Goal: Task Accomplishment & Management: Manage account settings

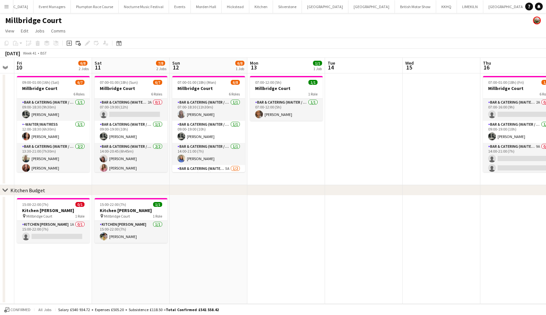
scroll to position [0, 299]
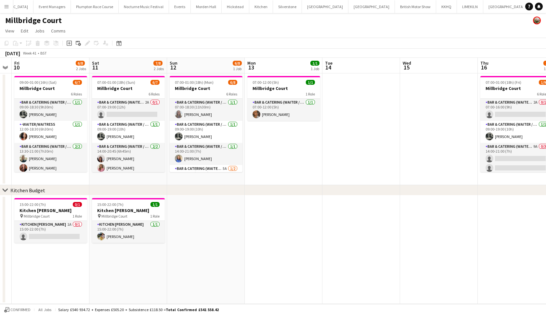
click at [6, 9] on app-icon "Menu" at bounding box center [6, 6] width 5 height 5
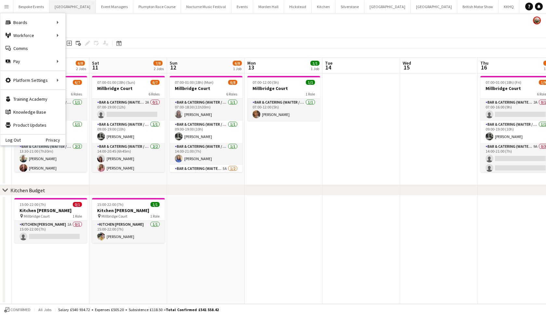
scroll to position [0, 0]
click at [225, 29] on app-page-menu "View Day view expanded Day view collapsed Month view Date picker Jump to today …" at bounding box center [273, 31] width 546 height 12
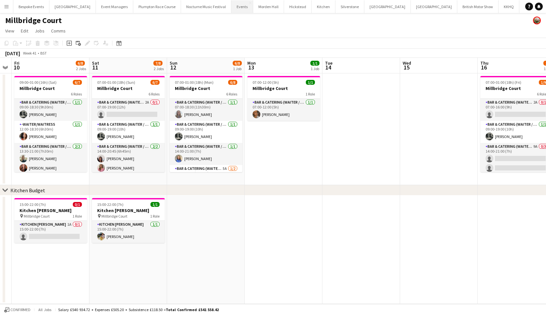
click at [235, 8] on button "Events Close" at bounding box center [242, 6] width 22 height 13
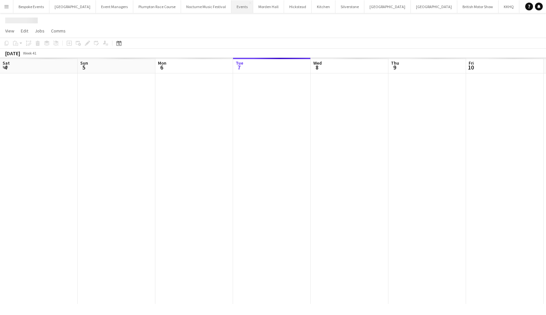
scroll to position [0, 155]
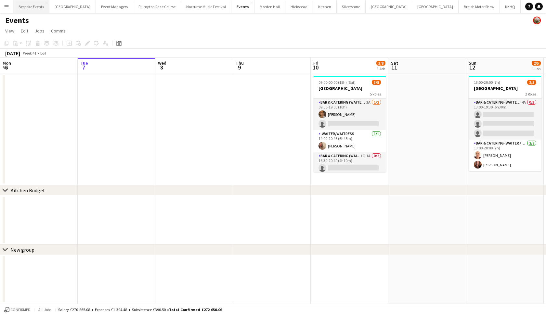
click at [24, 5] on button "Bespoke Events Close" at bounding box center [31, 6] width 36 height 13
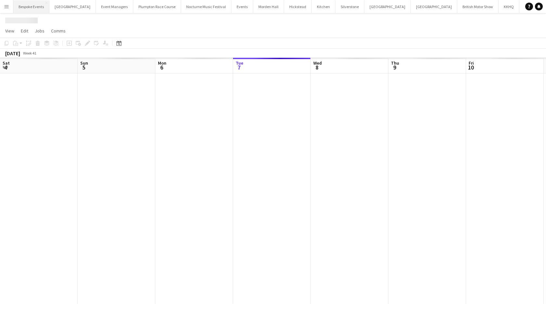
scroll to position [0, 155]
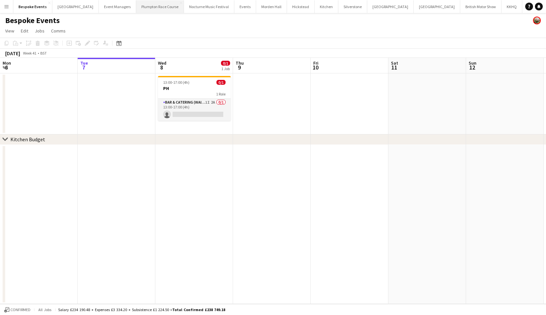
click at [138, 5] on button "Plumpton Race Course Close" at bounding box center [160, 6] width 48 height 13
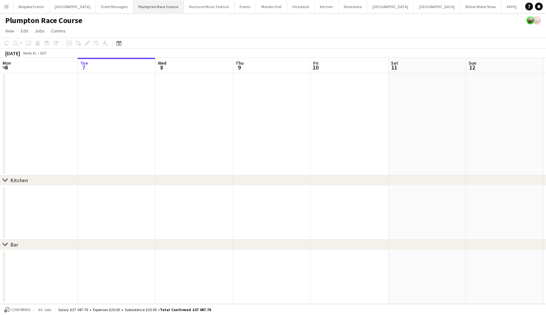
click at [153, 6] on button "Plumpton Race Course Close" at bounding box center [158, 6] width 51 height 13
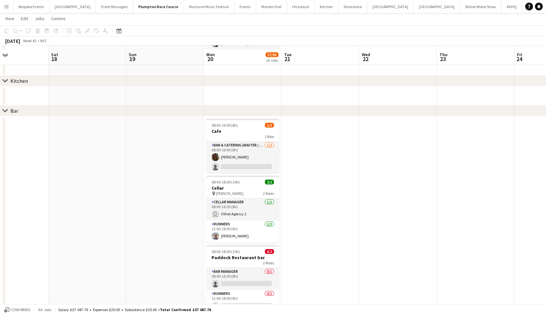
scroll to position [592, 0]
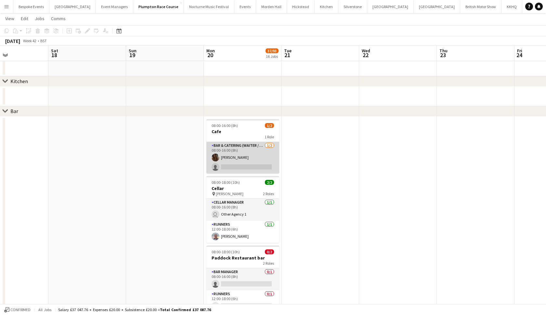
click at [254, 155] on app-card-role "Bar & Catering (Waiter / waitress) 1/2 08:00-16:00 (8h) ava holt single-neutral…" at bounding box center [242, 158] width 73 height 32
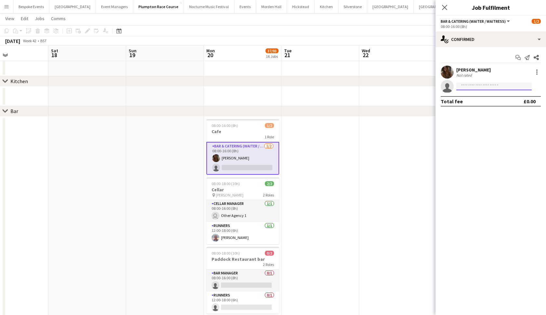
click at [479, 85] on input at bounding box center [493, 87] width 75 height 8
type input "*****"
click at [497, 104] on span "+447772563519" at bounding box center [493, 106] width 65 height 5
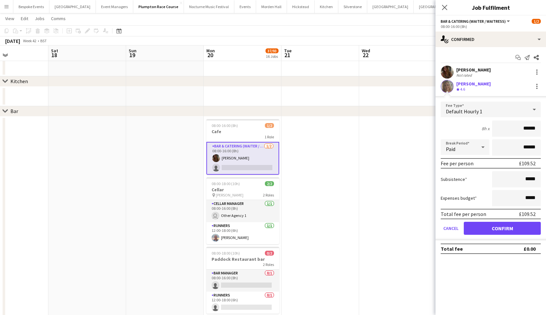
click at [498, 227] on button "Confirm" at bounding box center [502, 228] width 77 height 13
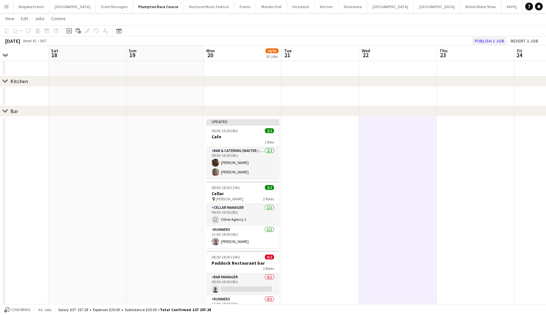
click at [490, 43] on button "Publish 1 job" at bounding box center [489, 41] width 35 height 8
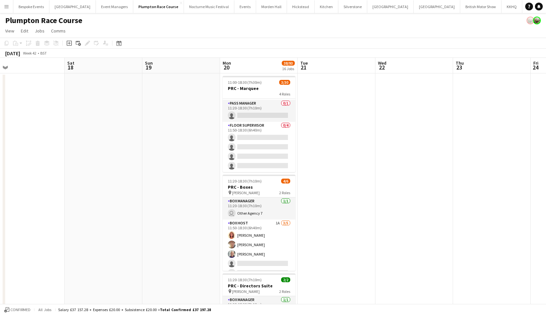
scroll to position [0, 0]
click at [42, 9] on button "Bespoke Events Close" at bounding box center [31, 6] width 36 height 13
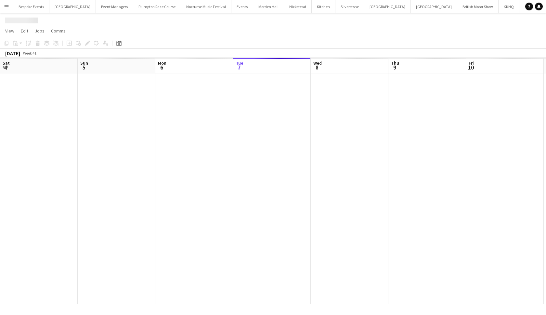
scroll to position [0, 155]
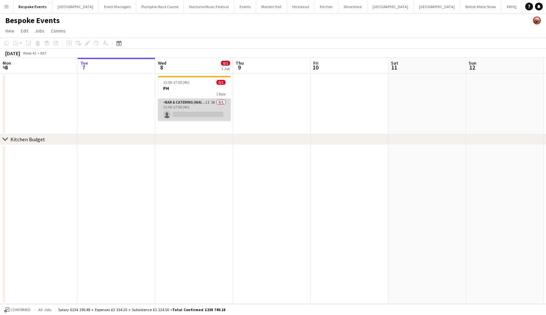
click at [209, 113] on app-card-role "Bar & Catering (Waiter / waitress) 1I 2A 0/1 13:00-17:00 (4h) single-neutral-ac…" at bounding box center [194, 110] width 73 height 22
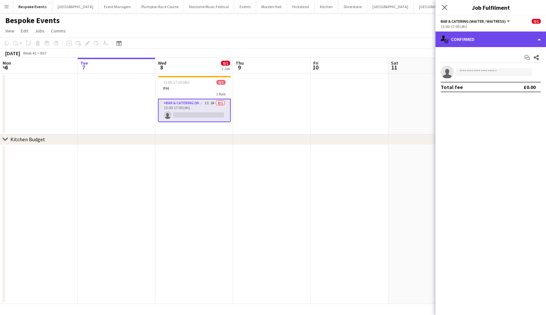
click at [484, 40] on div "single-neutral-actions-check-2 Confirmed" at bounding box center [490, 40] width 110 height 16
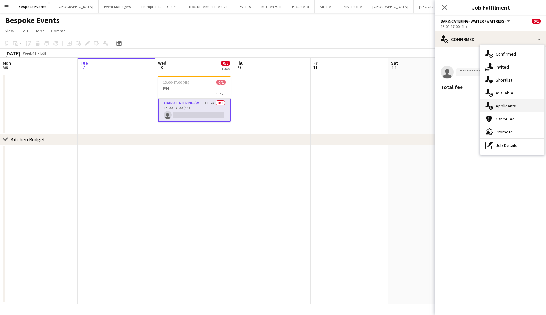
click at [504, 104] on span "Applicants" at bounding box center [505, 106] width 20 height 6
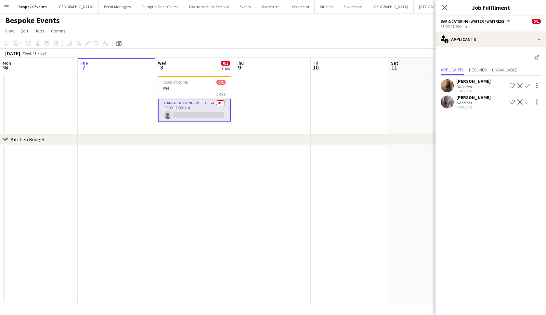
click at [529, 101] on app-icon "Confirm" at bounding box center [527, 101] width 5 height 5
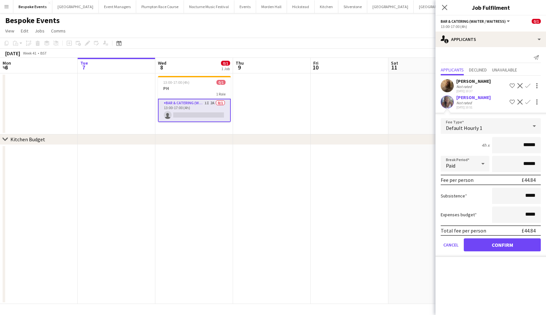
click at [489, 245] on button "Confirm" at bounding box center [502, 244] width 77 height 13
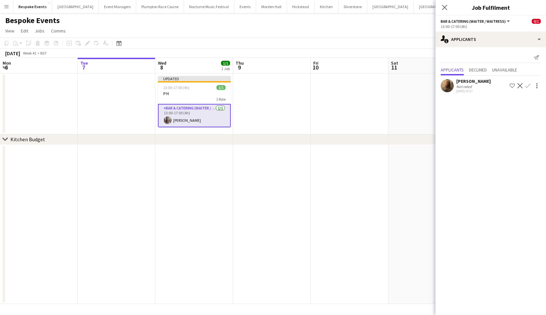
click at [198, 122] on app-card-role "Bar & Catering (Waiter / waitress) 1/1 13:00-17:00 (4h) Chloe Bower" at bounding box center [194, 115] width 73 height 23
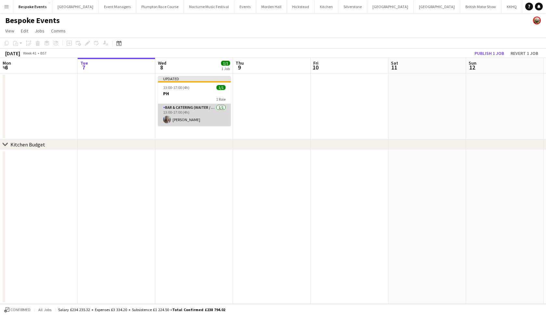
click at [198, 122] on app-card-role "Bar & Catering (Waiter / waitress) 1/1 13:00-17:00 (4h) Chloe Bower" at bounding box center [194, 115] width 73 height 22
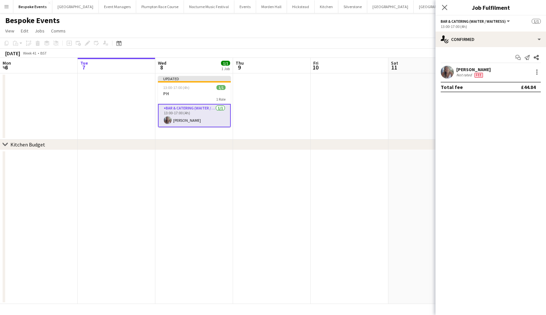
click at [445, 72] on app-user-avatar at bounding box center [446, 72] width 13 height 13
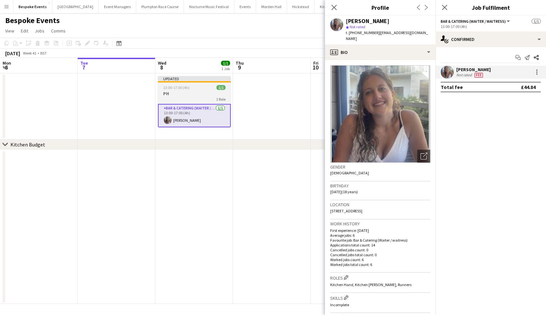
click at [210, 88] on div "13:00-17:00 (4h) 1/1" at bounding box center [194, 87] width 73 height 5
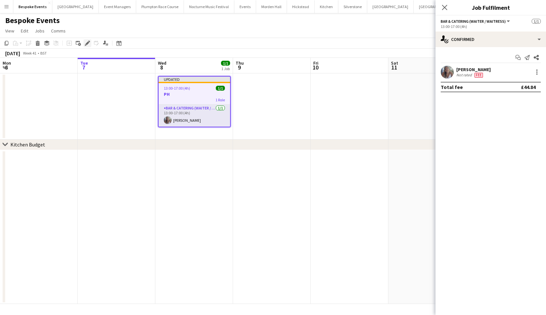
click at [85, 44] on icon "Edit" at bounding box center [87, 43] width 5 height 5
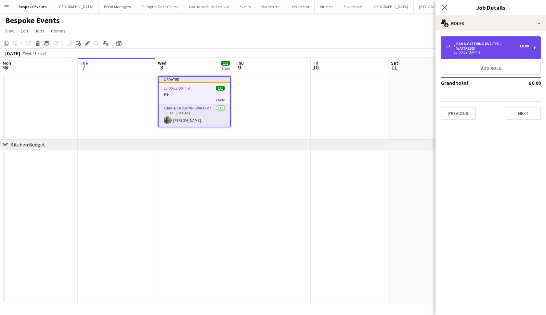
click at [487, 52] on div "13:00-17:00 (4h)" at bounding box center [487, 52] width 83 height 3
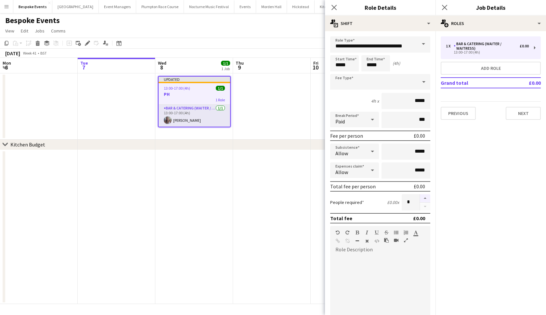
click at [426, 198] on button "button" at bounding box center [425, 198] width 10 height 8
type input "*"
click at [257, 89] on app-date-cell at bounding box center [272, 106] width 78 height 66
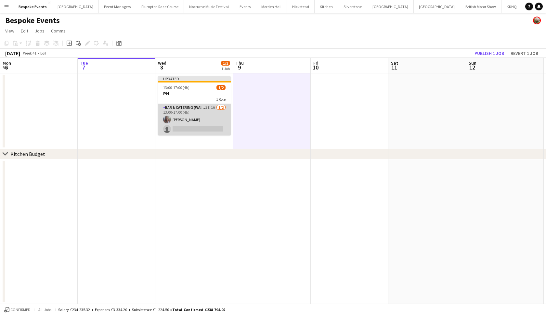
click at [193, 123] on app-card-role "Bar & Catering (Waiter / waitress) 1I 1A 1/2 13:00-17:00 (4h) Chloe Bower singl…" at bounding box center [194, 120] width 73 height 32
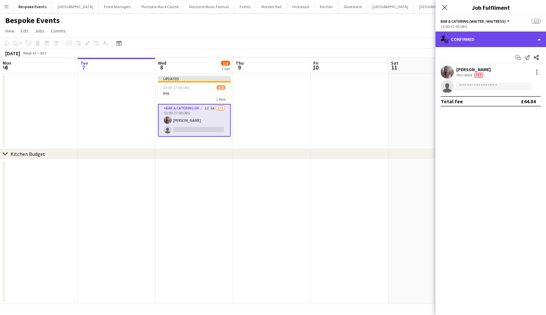
click at [505, 34] on div "single-neutral-actions-check-2 Confirmed" at bounding box center [490, 40] width 110 height 16
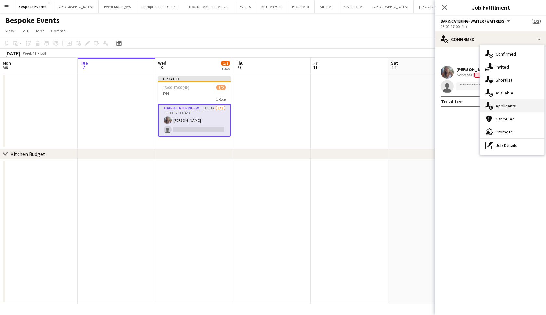
click at [506, 104] on span "Applicants" at bounding box center [505, 106] width 20 height 6
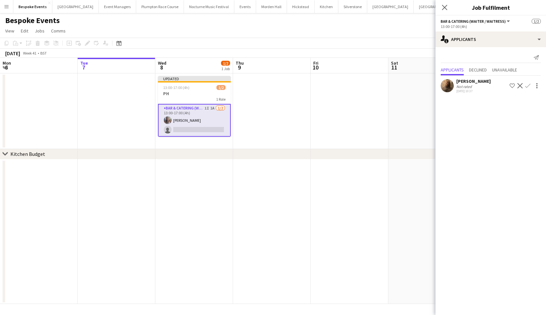
click at [529, 85] on app-icon "Confirm" at bounding box center [527, 85] width 5 height 5
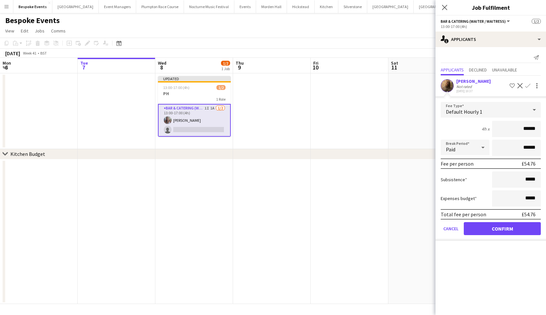
click at [498, 227] on button "Confirm" at bounding box center [502, 228] width 77 height 13
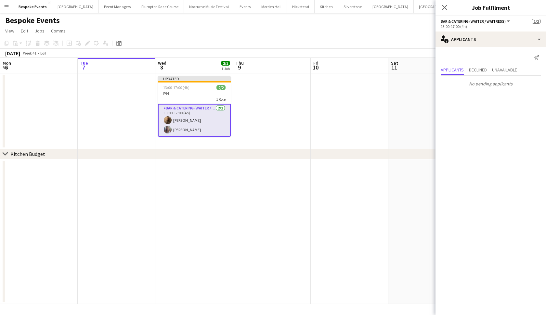
click at [381, 151] on div "chevron-right Kitchen Budget" at bounding box center [273, 154] width 546 height 10
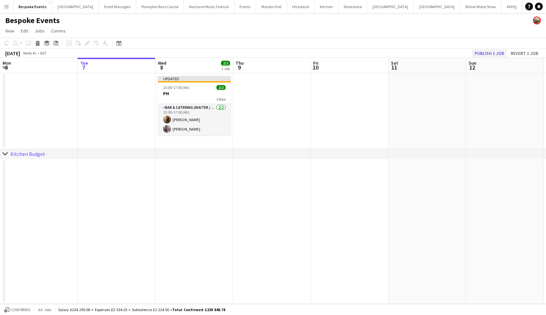
click at [497, 50] on button "Publish 1 job" at bounding box center [489, 53] width 35 height 8
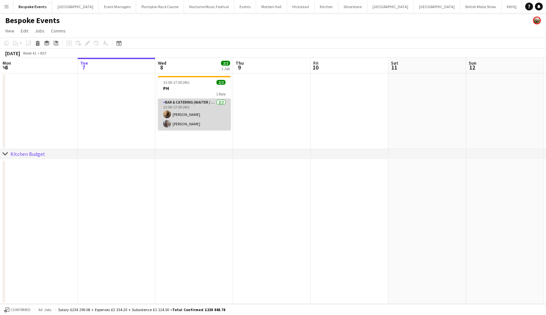
click at [197, 121] on app-card-role "Bar & Catering (Waiter / waitress) 2/2 13:00-17:00 (4h) Frankie Ellis Chloe Bow…" at bounding box center [194, 115] width 73 height 32
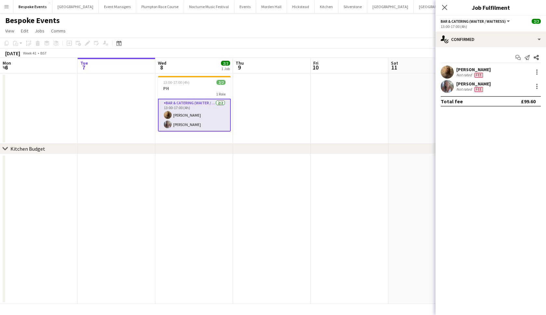
click at [197, 121] on app-card-role "Bar & Catering (Waiter / waitress) 2/2 13:00-17:00 (4h) Frankie Ellis Chloe Bow…" at bounding box center [194, 115] width 73 height 33
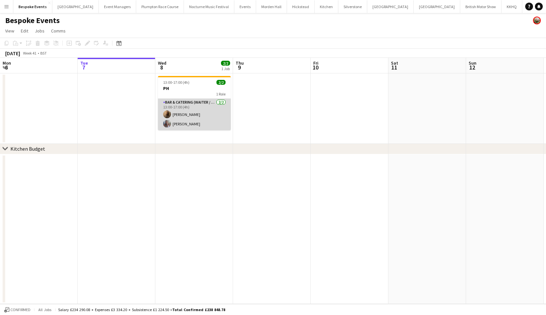
click at [165, 128] on app-card-role "Bar & Catering (Waiter / waitress) 2/2 13:00-17:00 (4h) Frankie Ellis Chloe Bow…" at bounding box center [194, 115] width 73 height 32
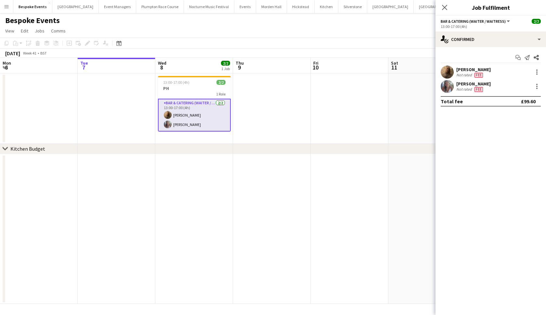
click at [446, 73] on app-user-avatar at bounding box center [446, 72] width 13 height 13
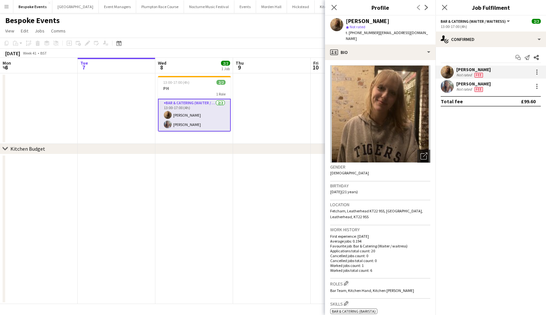
drag, startPoint x: 447, startPoint y: 87, endPoint x: 450, endPoint y: 91, distance: 5.4
click at [450, 91] on app-user-avatar at bounding box center [446, 86] width 13 height 13
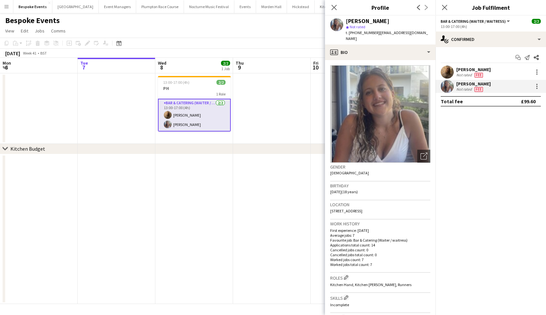
click at [191, 215] on app-date-cell at bounding box center [194, 229] width 78 height 150
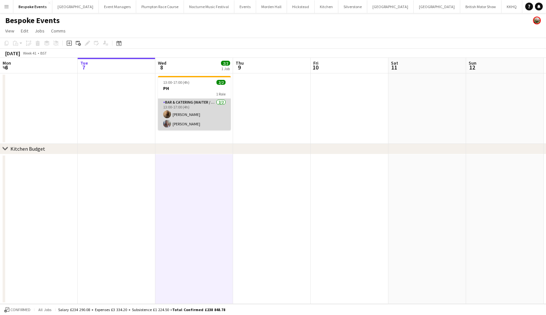
click at [192, 115] on app-card-role "Bar & Catering (Waiter / waitress) 2/2 13:00-17:00 (4h) Frankie Ellis Chloe Bow…" at bounding box center [194, 115] width 73 height 32
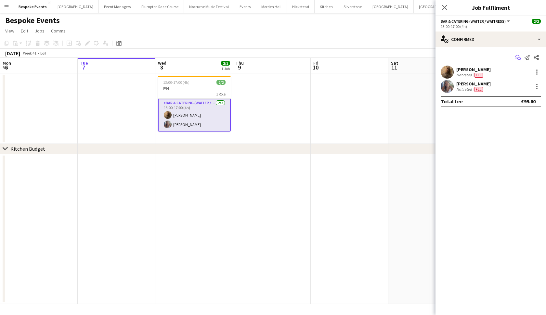
click at [516, 57] on icon at bounding box center [517, 57] width 4 height 4
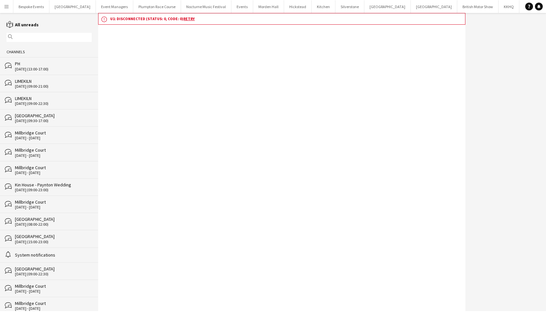
click at [30, 68] on div "08-10-2025 (13:00-17:00)" at bounding box center [53, 69] width 77 height 5
click at [12, 62] on div "bubbles PH 08-10-2025 (13:00-17:00)" at bounding box center [49, 65] width 98 height 17
click at [4, 7] on app-icon "Menu" at bounding box center [6, 6] width 5 height 5
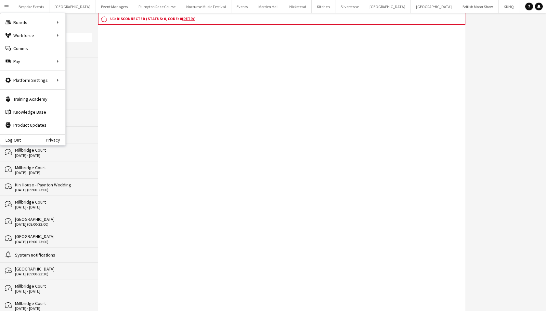
click at [4, 7] on app-icon "Menu" at bounding box center [6, 6] width 5 height 5
click at [264, 70] on div "notification u1: disconnected (status: 0, code: 0) Retry" at bounding box center [281, 162] width 367 height 298
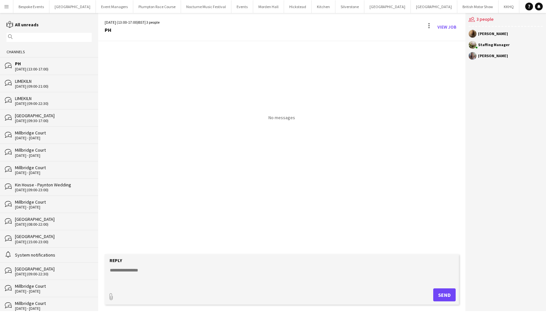
click at [168, 276] on textarea at bounding box center [283, 275] width 348 height 17
click at [169, 280] on textarea "**********" at bounding box center [283, 275] width 348 height 17
click at [274, 282] on textarea "**********" at bounding box center [283, 275] width 348 height 17
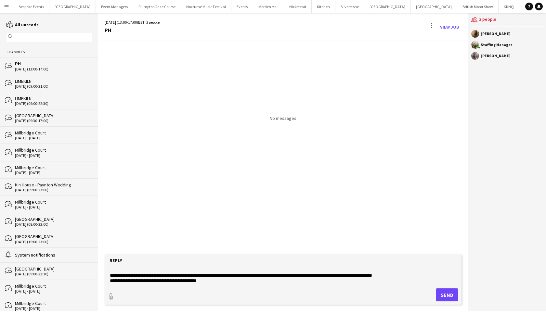
scroll to position [6, 0]
click at [417, 276] on textarea "**********" at bounding box center [283, 275] width 348 height 17
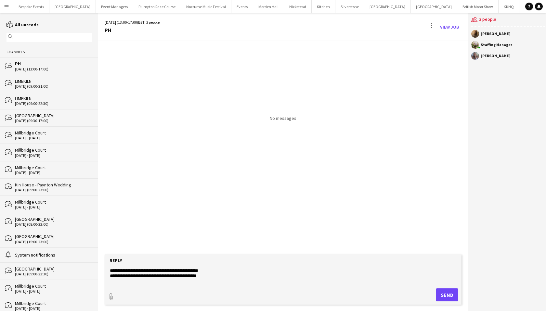
scroll to position [20, 0]
type textarea "**********"
click at [451, 293] on button "Send" at bounding box center [447, 294] width 22 height 13
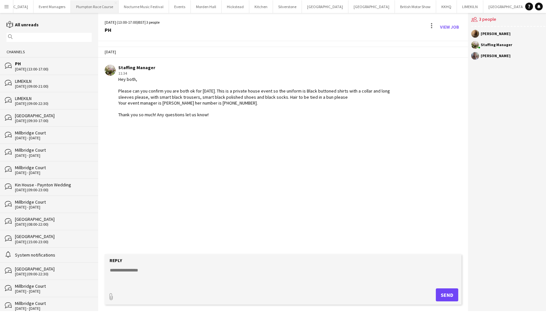
scroll to position [0, 62]
click at [80, 5] on button "Plumpton Race Course Close" at bounding box center [95, 6] width 48 height 13
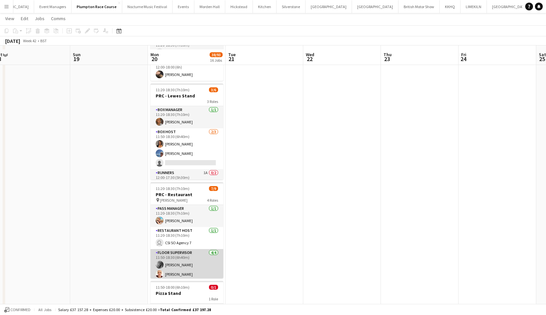
scroll to position [257, 0]
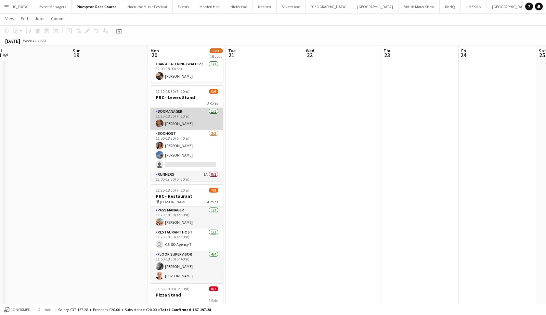
click at [188, 121] on app-card-role "Box Manager 1/1 11:20-18:30 (7h10m) Jessica Platt" at bounding box center [186, 119] width 73 height 22
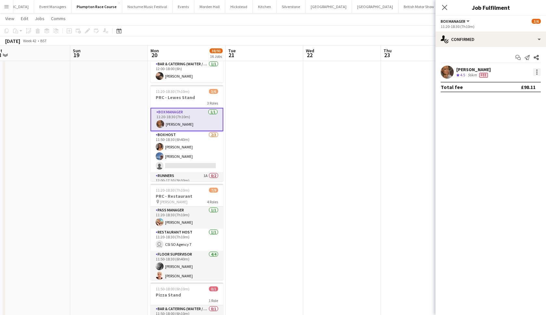
click at [534, 73] on div at bounding box center [537, 72] width 8 height 8
click at [509, 150] on button "Remove" at bounding box center [515, 147] width 51 height 16
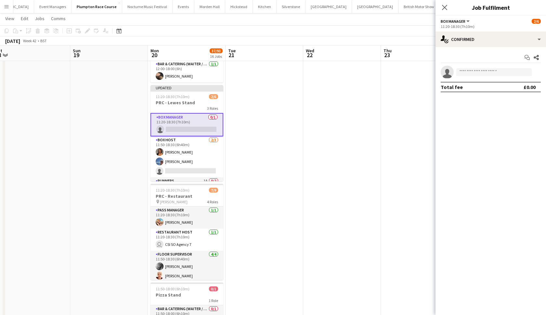
click at [291, 152] on app-date-cell at bounding box center [264, 112] width 78 height 595
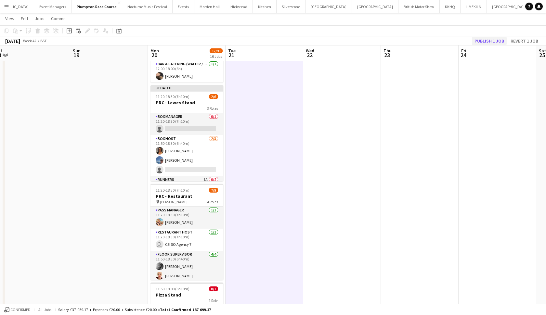
click at [483, 41] on button "Publish 1 job" at bounding box center [489, 41] width 35 height 8
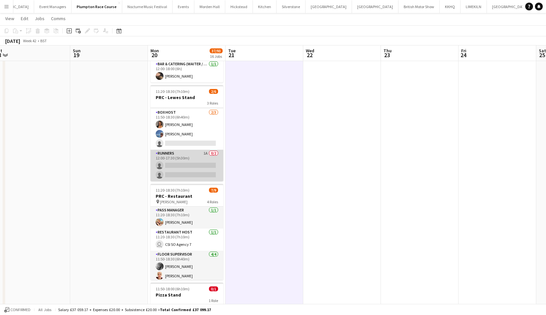
scroll to position [21, 0]
click at [200, 155] on app-card-role "Runners 1A 0/2 12:00-17:30 (5h30m) single-neutral-actions single-neutral-actions" at bounding box center [186, 166] width 73 height 32
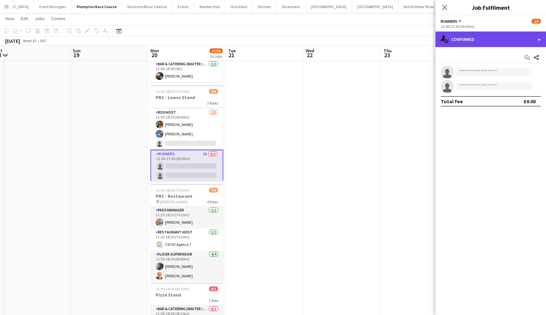
click at [476, 41] on div "single-neutral-actions-check-2 Confirmed" at bounding box center [490, 40] width 110 height 16
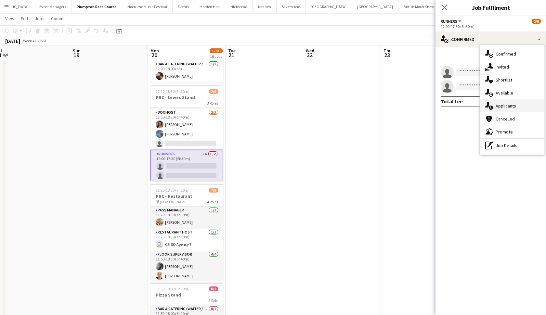
click at [491, 105] on icon "single-neutral-actions-information" at bounding box center [489, 106] width 8 height 8
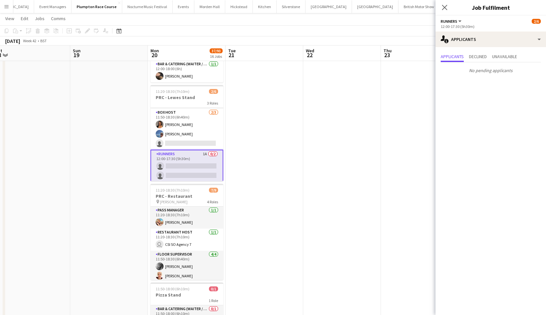
click at [375, 140] on app-date-cell at bounding box center [342, 112] width 78 height 595
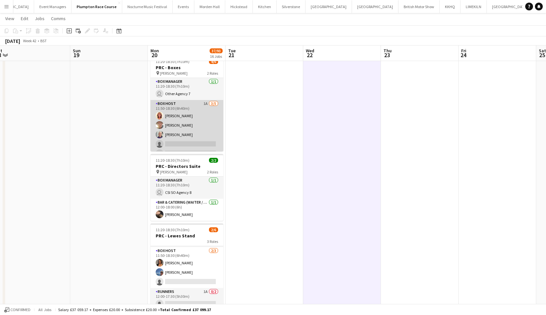
scroll to position [0, 0]
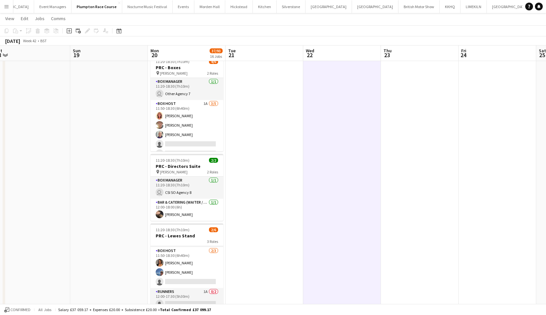
click at [533, 3] on button "Millbridge Court Close" at bounding box center [551, 6] width 37 height 13
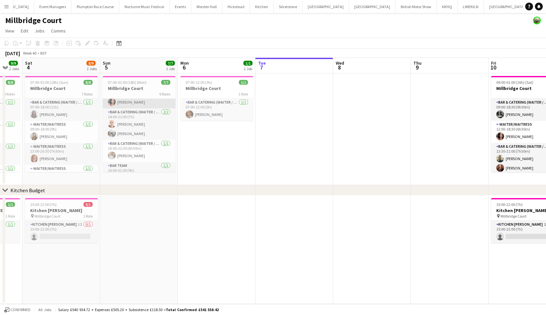
scroll to position [35, 0]
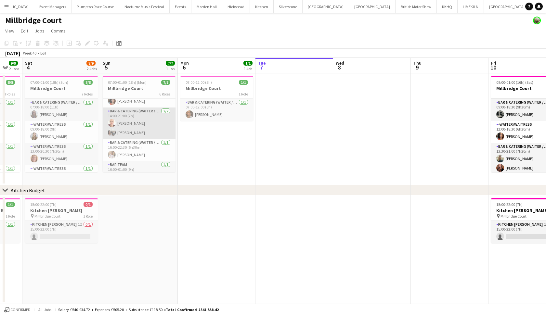
click at [146, 135] on app-card-role "Bar & Catering (Waiter / waitress) 2/2 14:00-21:00 (7h) Franceska T Imre Elodie…" at bounding box center [139, 124] width 73 height 32
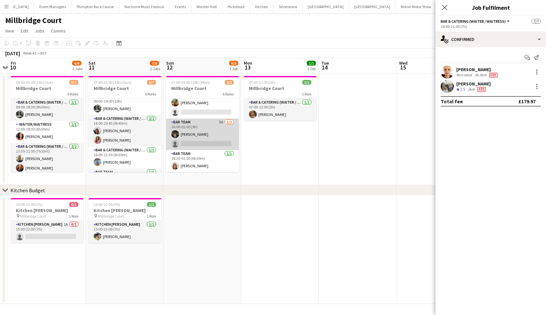
scroll to position [78, 0]
click at [189, 141] on app-card-role "Bar Team 5A 1/2 16:00-01:00 (9h) Kyle Noakes single-neutral-actions" at bounding box center [202, 135] width 73 height 32
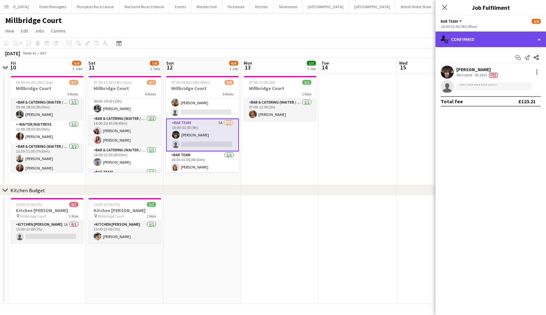
click at [483, 40] on div "single-neutral-actions-check-2 Confirmed" at bounding box center [490, 40] width 110 height 16
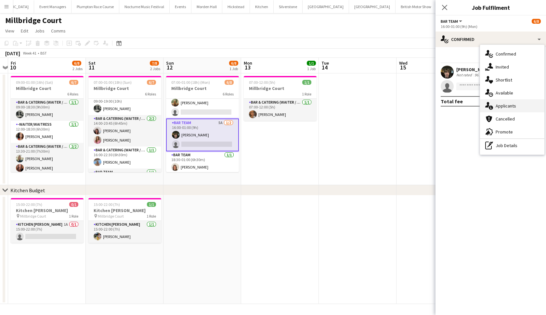
click at [502, 109] on div "single-neutral-actions-information Applicants" at bounding box center [512, 105] width 64 height 13
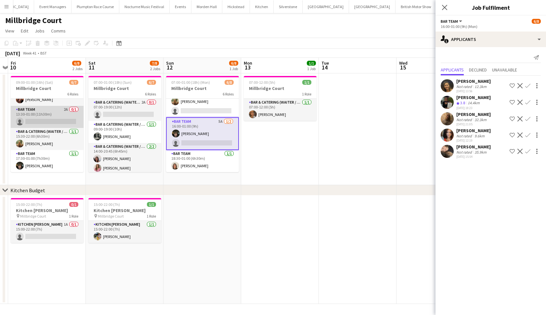
scroll to position [69, 0]
click at [41, 121] on app-card-role "Bar Team 2A 0/1 13:30-01:00 (11h30m) single-neutral-actions" at bounding box center [47, 117] width 73 height 22
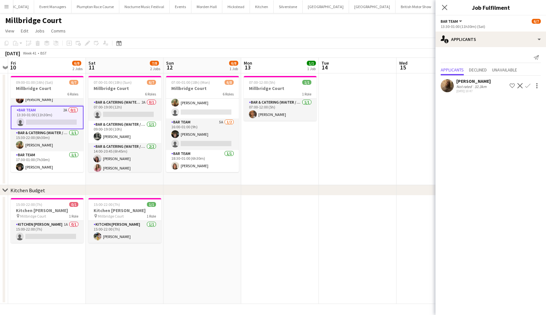
scroll to position [78, 0]
click at [529, 86] on app-icon "Confirm" at bounding box center [527, 85] width 5 height 5
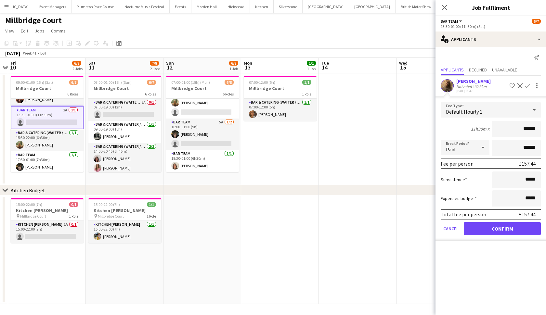
click at [503, 227] on button "Confirm" at bounding box center [502, 228] width 77 height 13
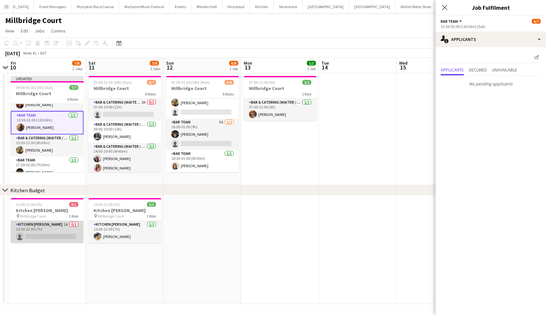
click at [53, 226] on app-card-role "Kitchen Porter 1A 0/1 15:00-22:00 (7h) single-neutral-actions" at bounding box center [47, 232] width 73 height 22
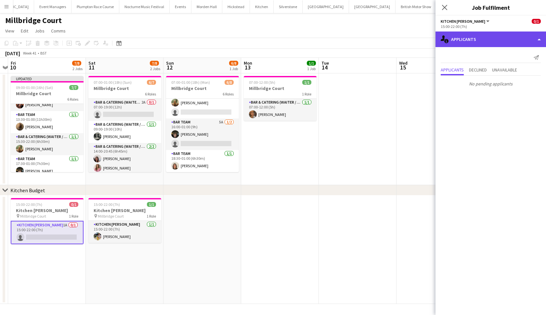
click at [503, 41] on div "single-neutral-actions-information Applicants" at bounding box center [490, 40] width 110 height 16
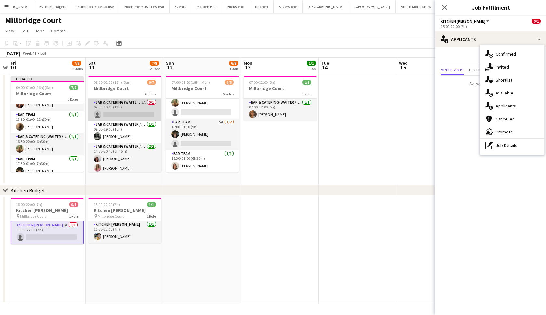
click at [117, 104] on app-card-role "Bar & Catering (Waiter / waitress) 2A 0/1 07:00-19:00 (12h) single-neutral-acti…" at bounding box center [124, 110] width 73 height 22
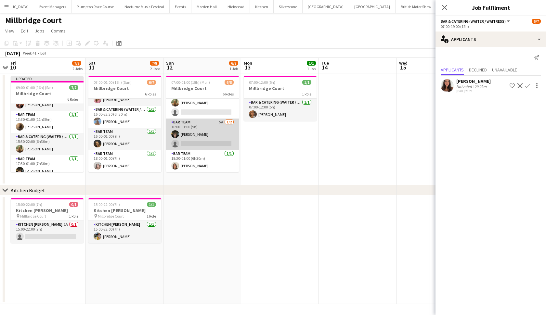
click at [198, 145] on app-card-role "Bar Team 5A 1/2 16:00-01:00 (9h) Kyle Noakes single-neutral-actions" at bounding box center [202, 135] width 73 height 32
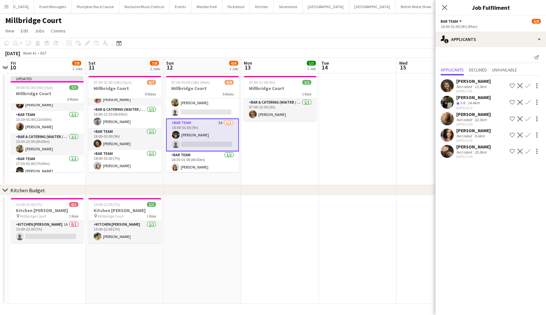
click at [529, 104] on app-icon "Confirm" at bounding box center [527, 102] width 5 height 5
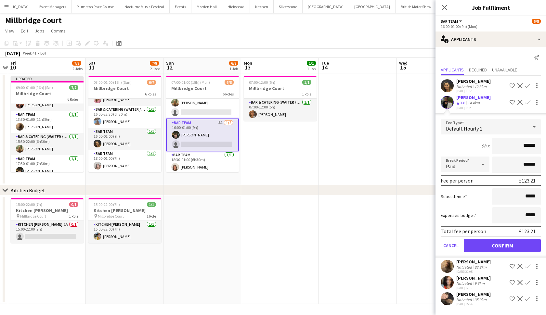
click at [509, 245] on button "Confirm" at bounding box center [502, 245] width 77 height 13
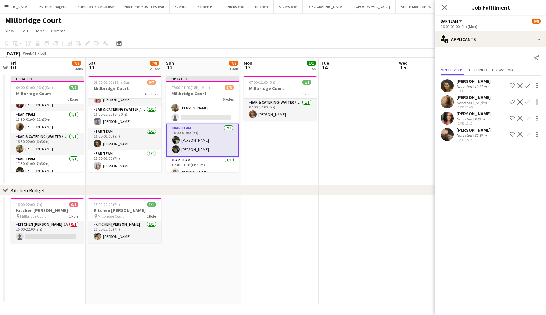
click at [350, 183] on app-date-cell at bounding box center [358, 129] width 78 height 112
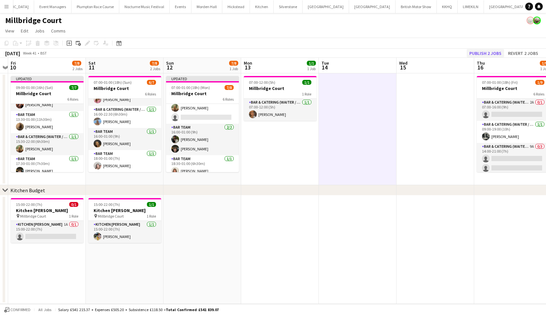
click at [478, 54] on button "Publish 2 jobs" at bounding box center [484, 53] width 37 height 8
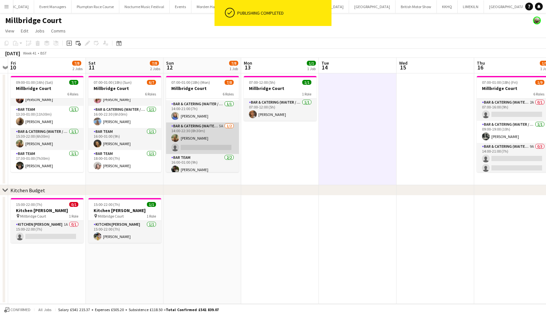
scroll to position [42, 0]
click at [206, 139] on app-card-role "Bar & Catering (Waiter / waitress) 5A 1/2 14:00-22:30 (8h30m) Abi Lambkin singl…" at bounding box center [202, 139] width 73 height 32
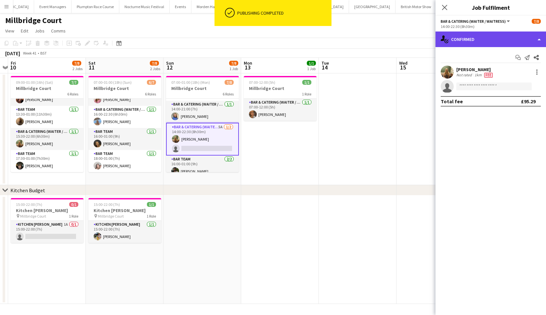
click at [472, 43] on div "single-neutral-actions-check-2 Confirmed" at bounding box center [490, 40] width 110 height 16
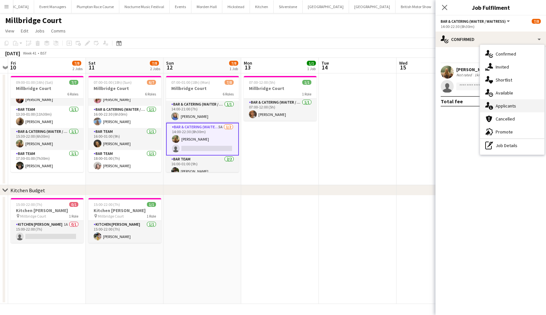
click at [494, 104] on div "single-neutral-actions-information Applicants" at bounding box center [512, 105] width 64 height 13
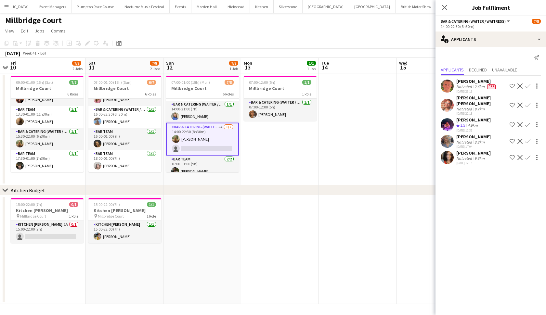
click at [528, 155] on app-icon "Confirm" at bounding box center [527, 157] width 5 height 5
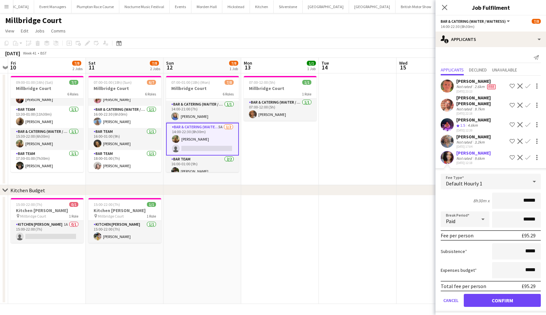
click at [494, 295] on button "Confirm" at bounding box center [502, 300] width 77 height 13
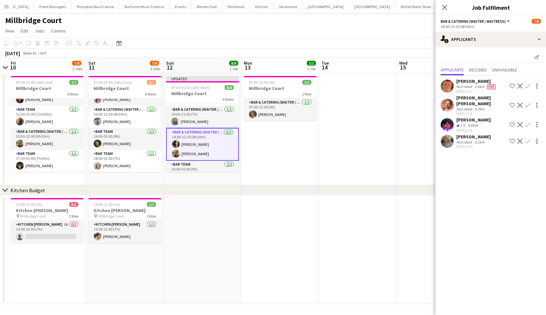
click at [370, 250] on app-date-cell at bounding box center [358, 250] width 78 height 108
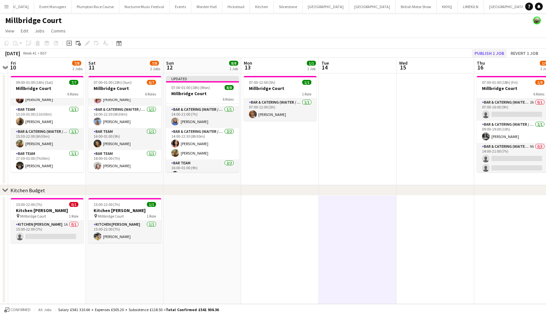
click at [478, 51] on button "Publish 1 job" at bounding box center [489, 53] width 35 height 8
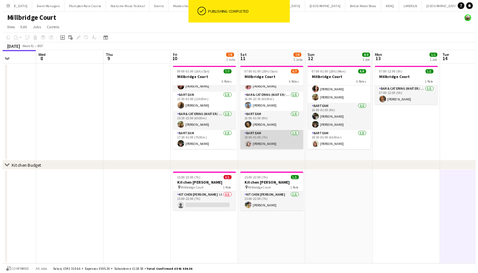
scroll to position [0, 171]
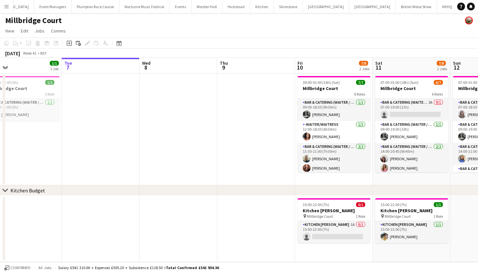
click at [6, 8] on app-icon "Menu" at bounding box center [6, 6] width 5 height 5
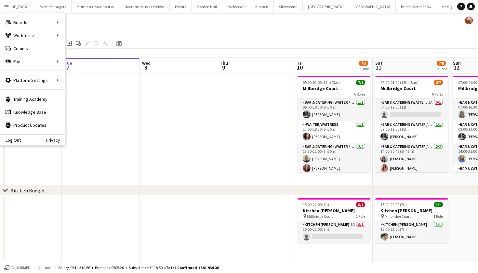
click at [174, 26] on app-page-menu "View Day view expanded Day view collapsed Month view Date picker Jump to today …" at bounding box center [239, 31] width 478 height 12
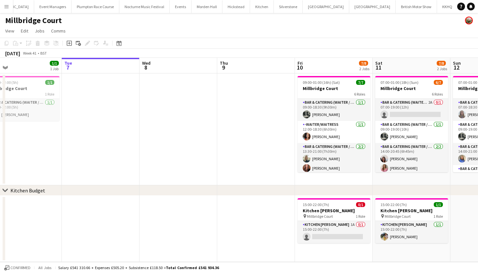
click at [8, 8] on app-icon "Menu" at bounding box center [6, 6] width 5 height 5
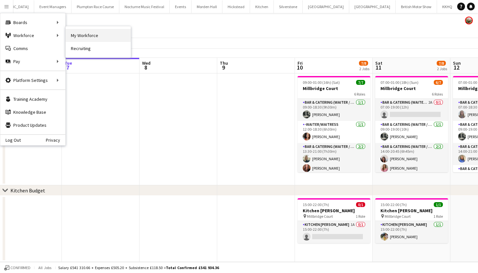
click at [72, 38] on link "My Workforce" at bounding box center [98, 35] width 65 height 13
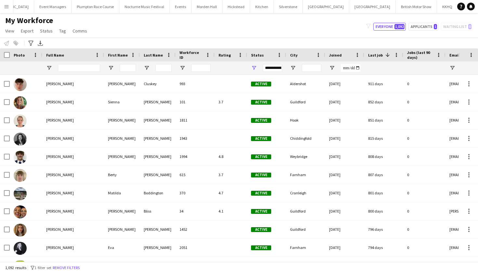
click at [7, 6] on app-icon "Menu" at bounding box center [6, 6] width 5 height 5
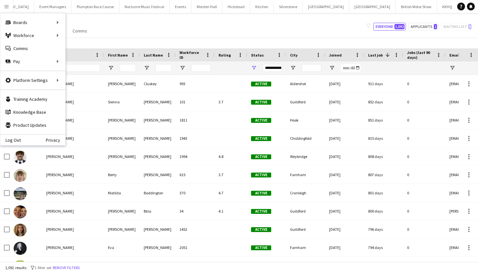
click at [192, 28] on div "My Workforce View Views Default view mena New Starter New view Update view Dele…" at bounding box center [239, 27] width 478 height 22
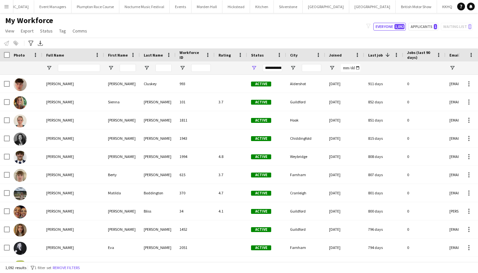
click at [6, 7] on app-icon "Menu" at bounding box center [6, 6] width 5 height 5
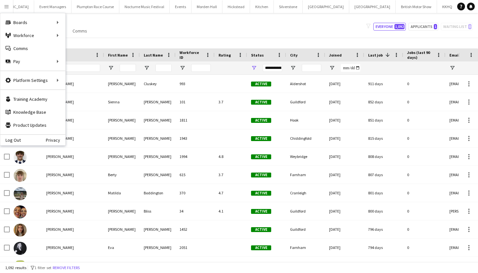
click at [184, 20] on div "My Workforce View Views Default view mena New Starter New view Update view Dele…" at bounding box center [239, 27] width 478 height 22
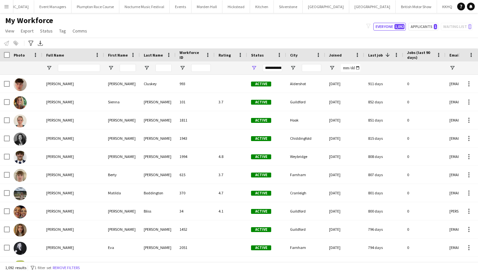
click at [6, 6] on app-icon "Menu" at bounding box center [6, 6] width 5 height 5
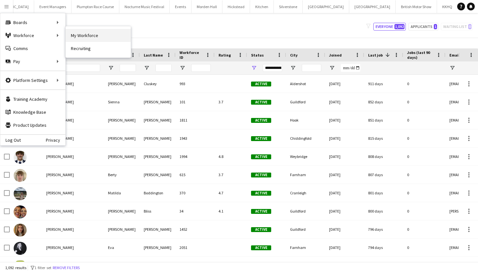
click at [89, 35] on link "My Workforce" at bounding box center [98, 35] width 65 height 13
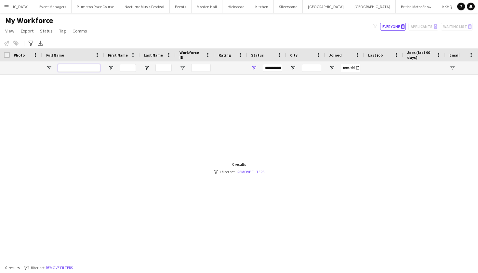
click at [76, 68] on input "Full Name Filter Input" at bounding box center [79, 68] width 42 height 8
click at [146, 149] on div at bounding box center [229, 168] width 458 height 187
click at [94, 68] on input "**********" at bounding box center [79, 68] width 42 height 8
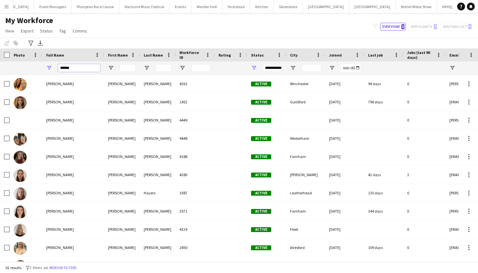
type input "******"
click at [254, 66] on span "Open Filter Menu" at bounding box center [254, 68] width 6 height 6
click at [60, 268] on button "Remove filters" at bounding box center [63, 267] width 30 height 7
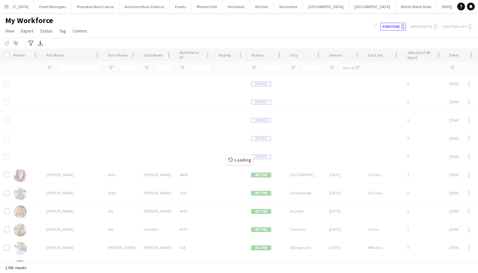
click at [69, 69] on div "Loading" at bounding box center [239, 154] width 478 height 213
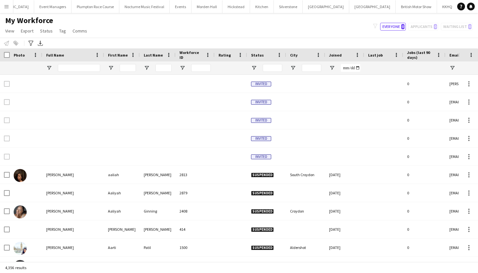
click at [108, 36] on div "My Workforce View Views Default view mena New Starter New view Update view Dele…" at bounding box center [239, 27] width 478 height 22
click at [75, 66] on input "Full Name Filter Input" at bounding box center [79, 68] width 42 height 8
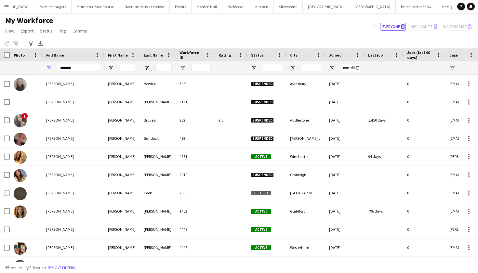
click at [160, 36] on div "My Workforce View Views Default view mena New Starter New view Update view Dele…" at bounding box center [239, 27] width 478 height 22
click at [78, 68] on input "******" at bounding box center [79, 68] width 42 height 8
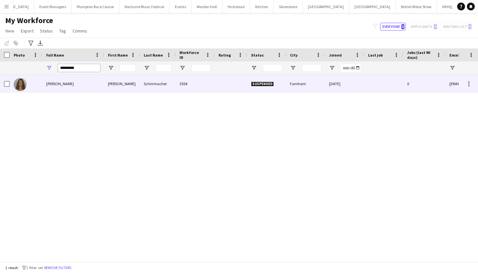
type input "*********"
click at [74, 82] on span "Sophie Schirrmacher" at bounding box center [60, 83] width 28 height 5
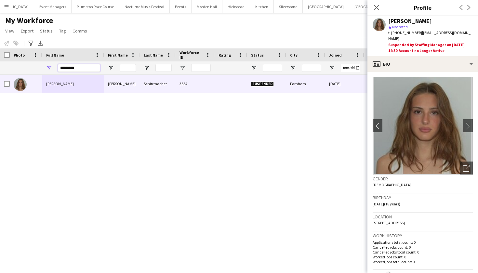
click at [93, 69] on input "*********" at bounding box center [79, 68] width 42 height 8
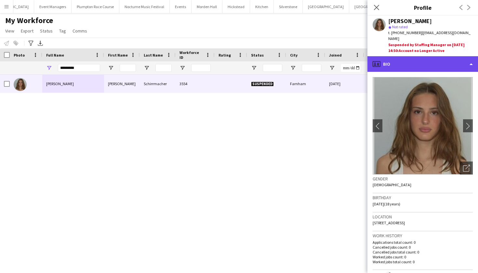
click at [416, 70] on div "profile Bio" at bounding box center [422, 64] width 110 height 16
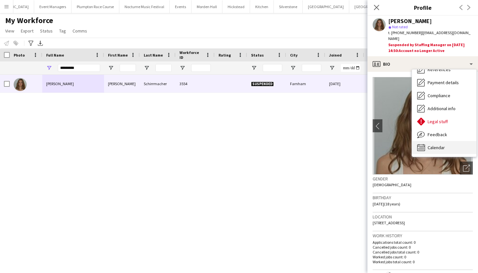
scroll to position [74, 0]
click at [429, 150] on div "Calendar Calendar" at bounding box center [444, 147] width 64 height 13
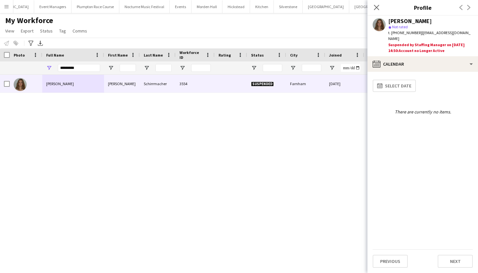
scroll to position [0, 0]
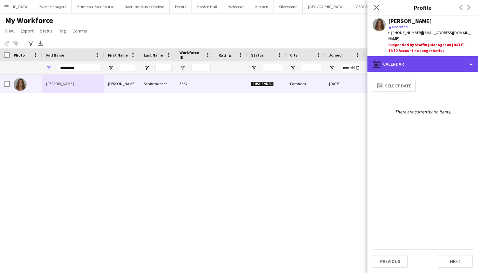
click at [413, 67] on div "calendar-full Calendar" at bounding box center [422, 64] width 110 height 16
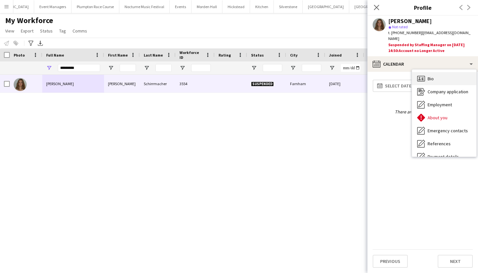
click at [426, 77] on div "Bio Bio" at bounding box center [444, 78] width 64 height 13
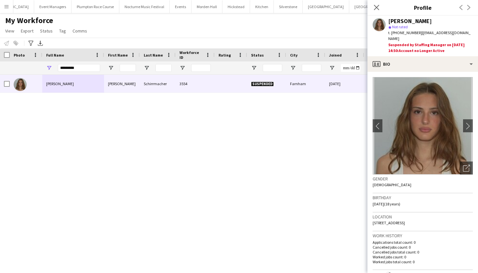
click at [259, 34] on div "My Workforce View Views Default view mena New Starter New view Update view Dele…" at bounding box center [239, 27] width 478 height 22
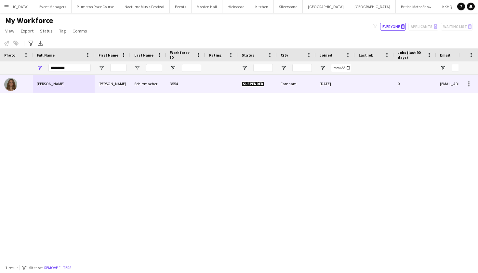
scroll to position [0, 10]
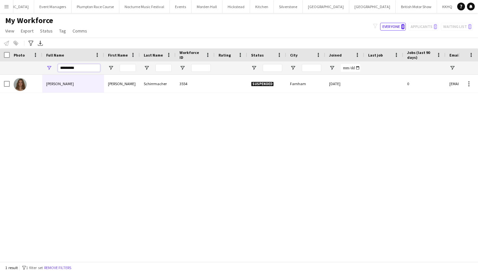
click at [86, 65] on input "*********" at bounding box center [79, 68] width 42 height 8
click at [87, 68] on input "*********" at bounding box center [79, 68] width 42 height 8
click at [255, 68] on span "Open Filter Menu" at bounding box center [254, 68] width 6 height 6
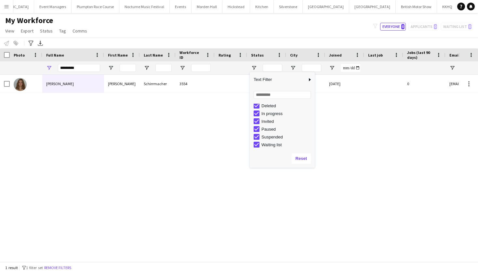
scroll to position [0, 0]
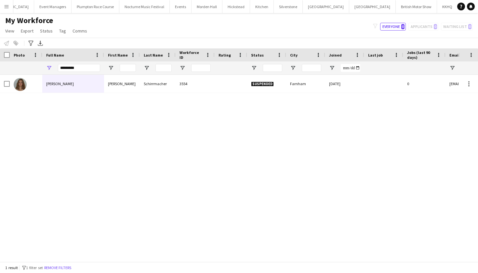
click at [143, 159] on div "Sophie Schirrmacher Sophie Schirrmacher 3554 Suspended Farnham 03-08-2024 0 sop…" at bounding box center [229, 168] width 458 height 187
click at [95, 68] on input "*********" at bounding box center [79, 68] width 42 height 8
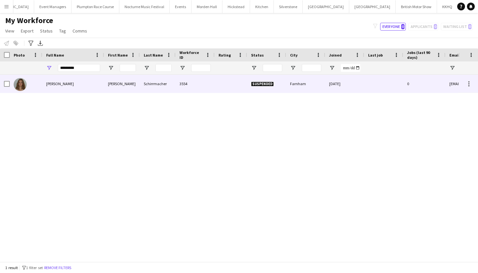
click at [127, 93] on div "Sophie Schirrmacher Sophie Schirrmacher 3554 Suspended Farnham 03-08-2024 0 sop…" at bounding box center [401, 84] width 802 height 18
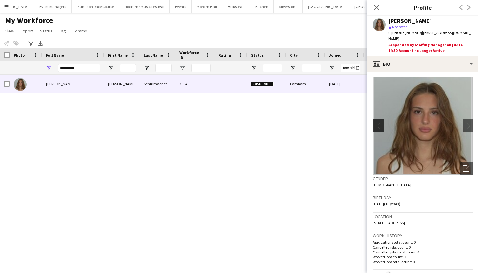
click at [376, 126] on app-icon "chevron-left" at bounding box center [377, 125] width 10 height 7
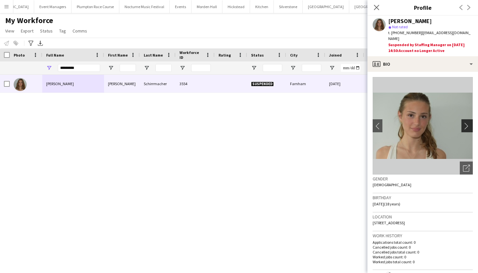
click at [469, 124] on app-icon "chevron-right" at bounding box center [468, 125] width 10 height 7
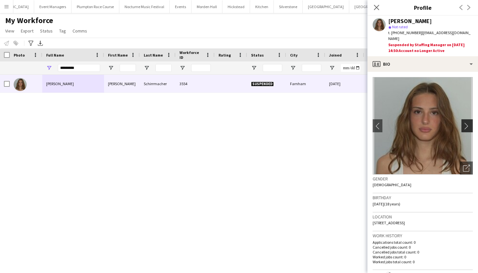
click at [469, 124] on app-icon "chevron-right" at bounding box center [468, 125] width 10 height 7
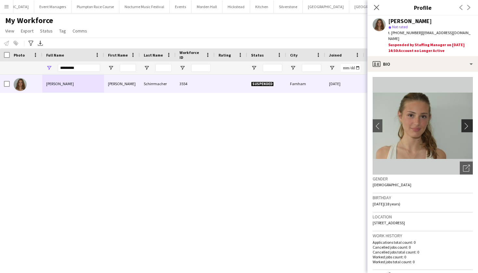
click at [469, 124] on app-icon "chevron-right" at bounding box center [468, 125] width 10 height 7
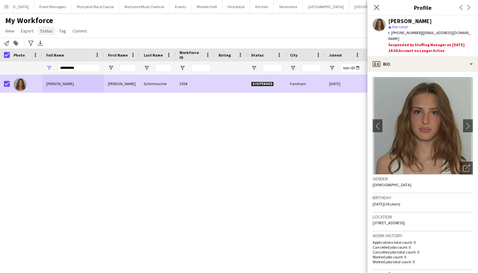
click at [46, 34] on link "Status" at bounding box center [46, 31] width 18 height 8
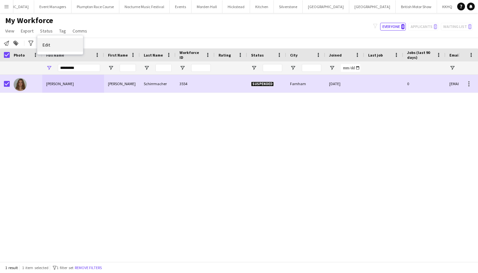
click at [52, 43] on link "Edit" at bounding box center [59, 45] width 45 height 14
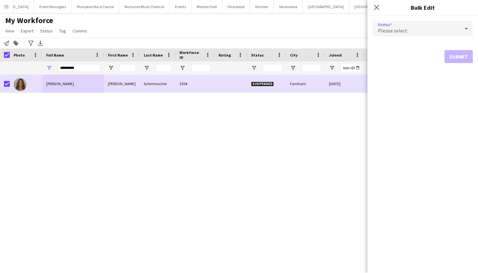
click at [421, 28] on div "Please select" at bounding box center [415, 29] width 87 height 16
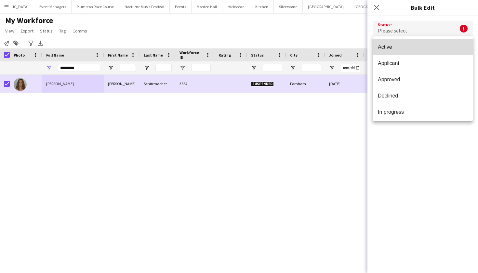
click at [420, 43] on mat-option "Active" at bounding box center [422, 47] width 100 height 16
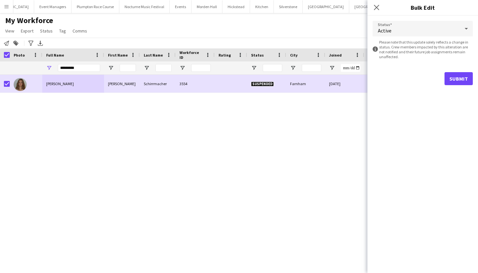
click at [455, 77] on button "Submit" at bounding box center [458, 78] width 28 height 13
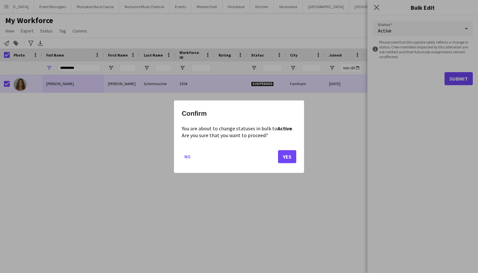
click at [284, 158] on button "Yes" at bounding box center [287, 156] width 18 height 13
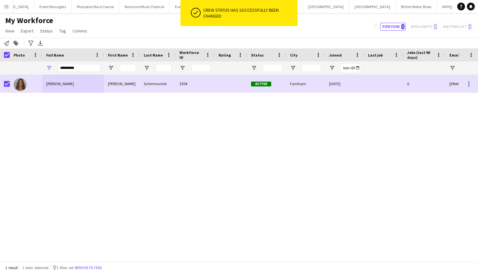
click at [284, 157] on div "Sophie Schirrmacher Sophie Schirrmacher 3554 Active Farnham 03-08-2024 0 sophie…" at bounding box center [229, 168] width 458 height 187
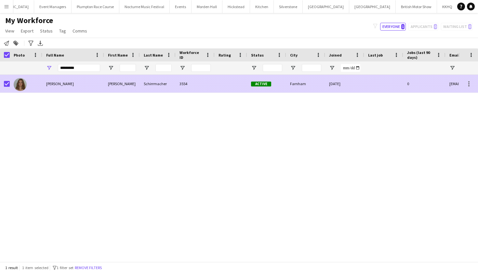
click at [77, 80] on div "Sophie Schirrmacher" at bounding box center [73, 84] width 62 height 18
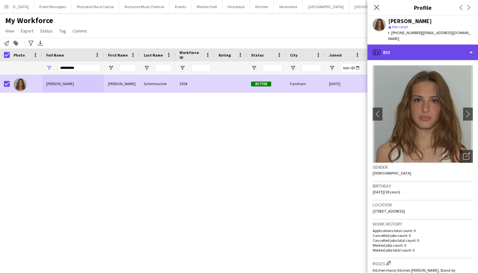
click at [434, 49] on div "profile Bio" at bounding box center [422, 53] width 110 height 16
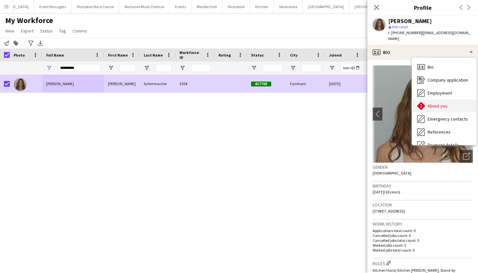
click at [445, 103] on span "About you" at bounding box center [437, 106] width 20 height 6
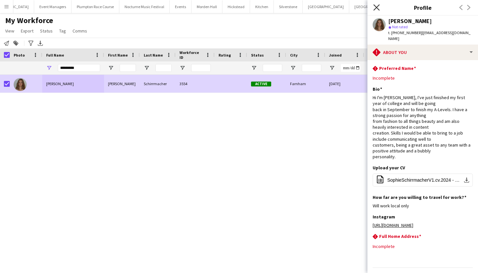
click at [375, 6] on icon at bounding box center [376, 7] width 6 height 6
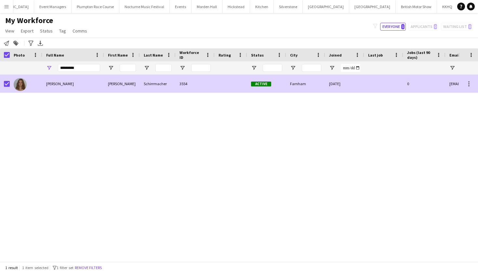
click at [221, 87] on div at bounding box center [230, 84] width 32 height 18
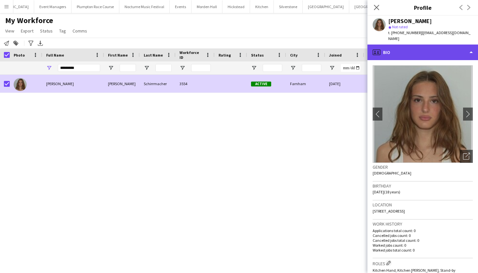
click at [404, 56] on div "profile Bio" at bounding box center [422, 53] width 110 height 16
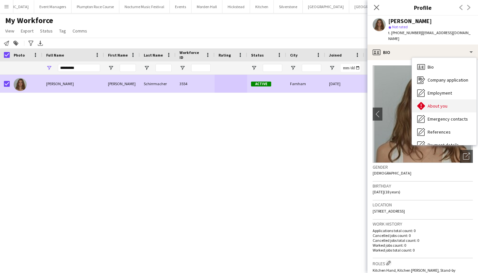
click at [429, 103] on span "About you" at bounding box center [437, 106] width 20 height 6
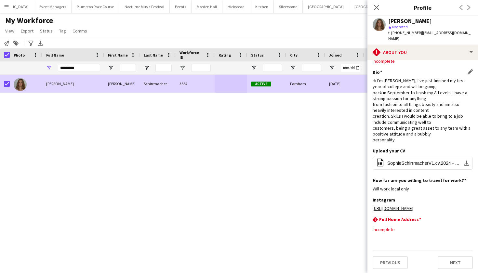
scroll to position [17, 0]
click at [449, 263] on button "Next" at bounding box center [454, 262] width 35 height 13
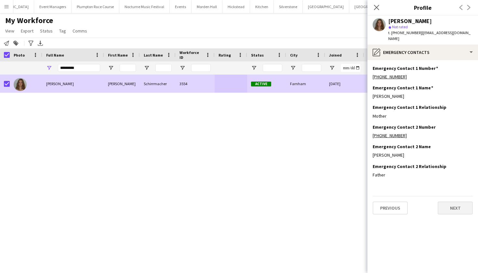
click at [451, 212] on button "Next" at bounding box center [454, 207] width 35 height 13
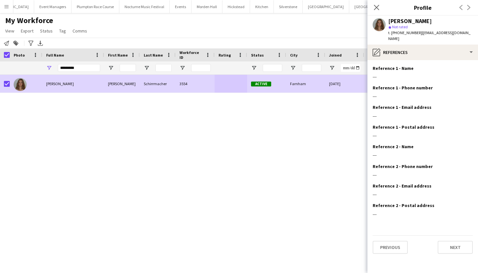
click at [198, 227] on div "Sophie Schirrmacher Sophie Schirrmacher 3554 Active Farnham 03-08-2024 0 sophie…" at bounding box center [229, 168] width 458 height 187
click at [373, 10] on app-icon "Close pop-in" at bounding box center [376, 7] width 9 height 9
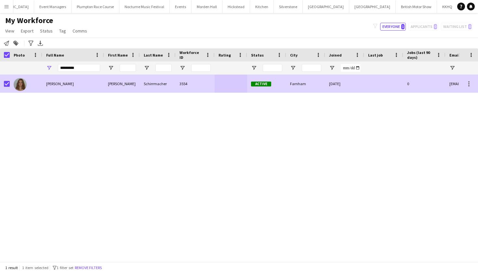
click at [310, 86] on div "Farnham" at bounding box center [305, 84] width 39 height 18
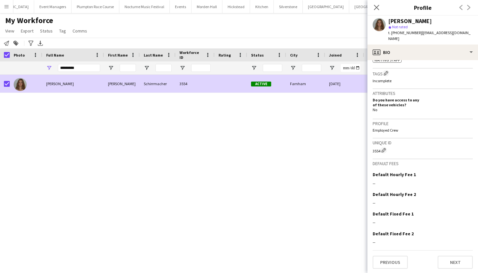
scroll to position [216, 0]
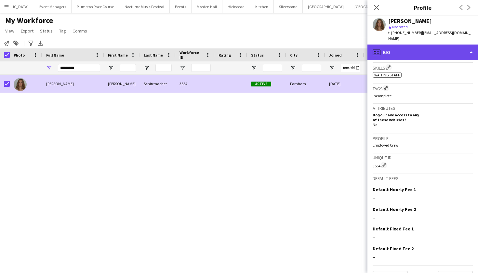
click at [403, 48] on div "profile Bio" at bounding box center [422, 53] width 110 height 16
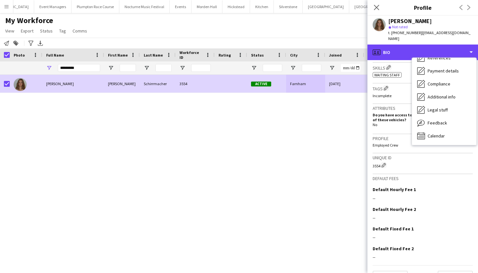
scroll to position [74, 0]
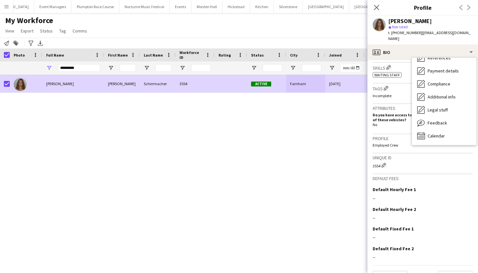
click at [258, 193] on div "Sophie Schirrmacher Sophie Schirrmacher 3554 Active Farnham 03-08-2024 0 sophie…" at bounding box center [229, 168] width 458 height 187
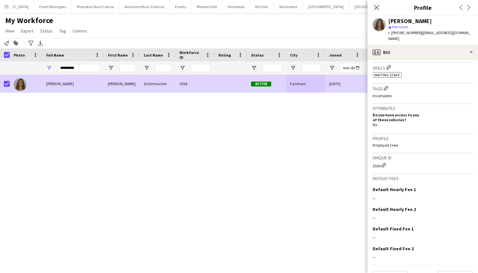
click at [339, 32] on div "My Workforce View Views Default view mena New Starter New view Update view Dele…" at bounding box center [239, 27] width 478 height 22
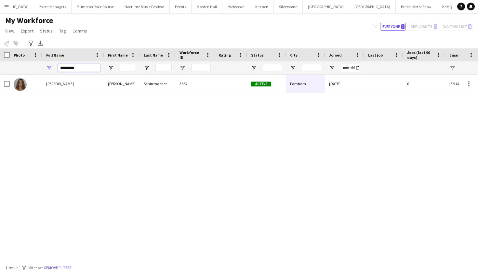
drag, startPoint x: 79, startPoint y: 67, endPoint x: 51, endPoint y: 67, distance: 27.6
click at [51, 67] on div "*********" at bounding box center [73, 67] width 62 height 13
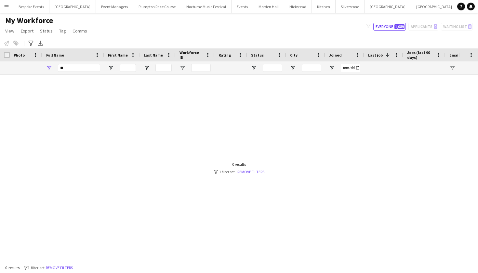
type input "*"
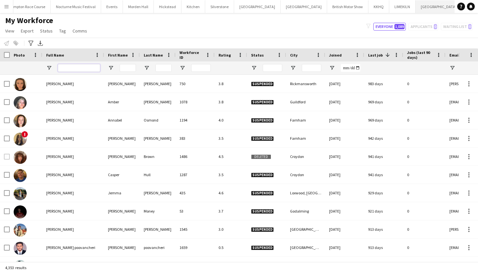
scroll to position [0, 130]
click at [368, 8] on button "KKHQ Close" at bounding box center [378, 6] width 21 height 13
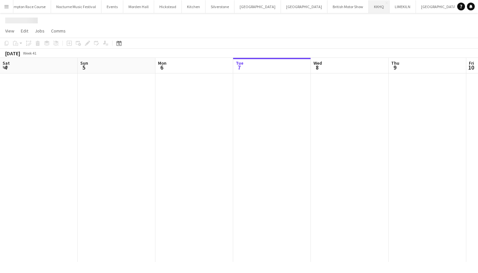
scroll to position [0, 155]
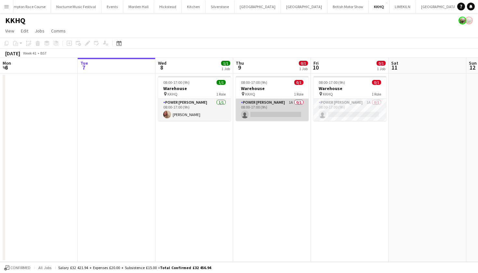
click at [291, 111] on app-card-role "Power Porter 1A 0/1 08:00-17:00 (9h) single-neutral-actions" at bounding box center [272, 110] width 73 height 22
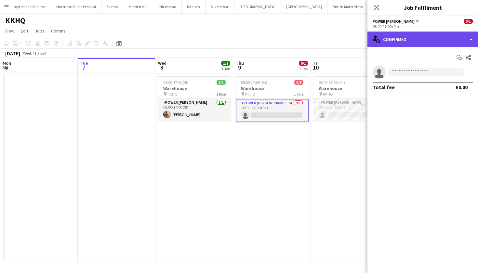
click at [435, 36] on div "single-neutral-actions-check-2 Confirmed" at bounding box center [422, 40] width 110 height 16
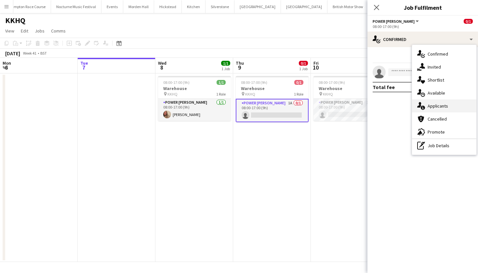
click at [442, 105] on span "Applicants" at bounding box center [437, 106] width 20 height 6
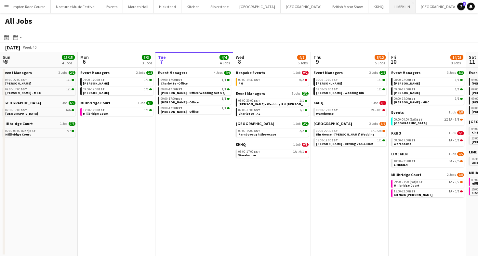
scroll to position [0, 130]
click at [368, 8] on button "KKHQ Close" at bounding box center [378, 6] width 21 height 13
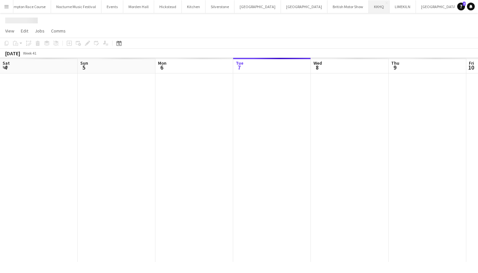
scroll to position [0, 155]
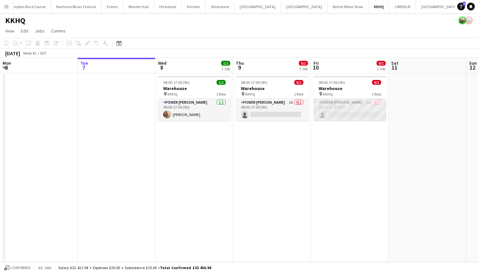
click at [367, 113] on app-card-role "Power [PERSON_NAME] 1A 0/1 08:00-17:00 (9h) single-neutral-actions" at bounding box center [349, 110] width 73 height 22
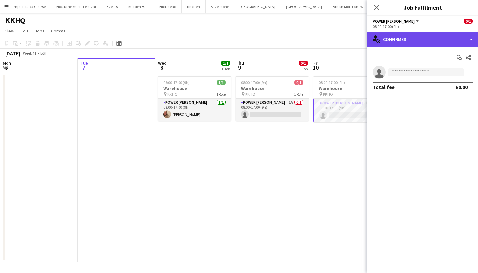
click at [430, 39] on div "single-neutral-actions-check-2 Confirmed" at bounding box center [422, 40] width 110 height 16
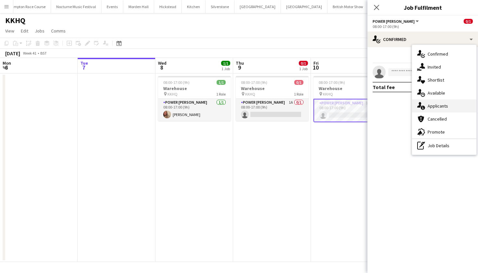
click at [440, 105] on span "Applicants" at bounding box center [437, 106] width 20 height 6
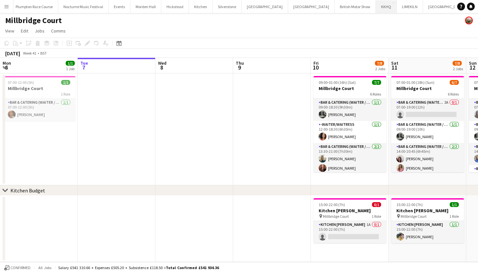
click at [376, 9] on button "KKHQ Close" at bounding box center [386, 6] width 21 height 13
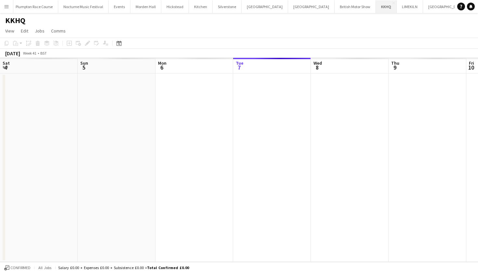
scroll to position [0, 155]
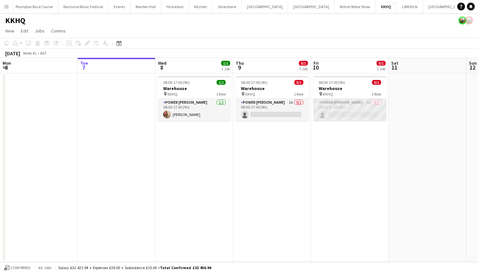
click at [352, 107] on app-card-role "Power [PERSON_NAME] 1A 0/1 08:00-17:00 (9h) single-neutral-actions" at bounding box center [349, 110] width 73 height 22
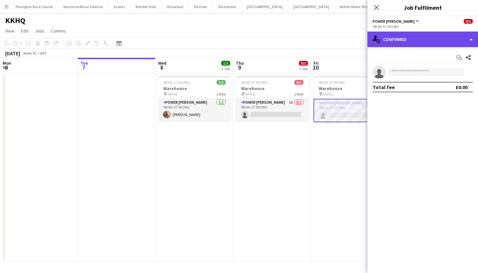
click at [409, 39] on div "single-neutral-actions-check-2 Confirmed" at bounding box center [422, 40] width 110 height 16
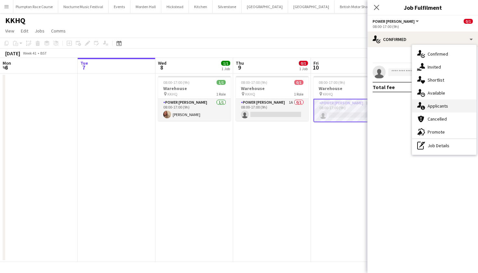
click at [426, 101] on div "single-neutral-actions-information Applicants" at bounding box center [444, 105] width 64 height 13
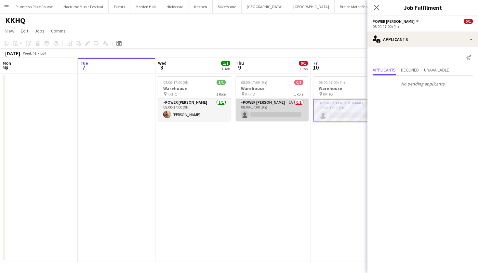
click at [275, 108] on app-card-role "Power [PERSON_NAME] 1A 0/1 08:00-17:00 (9h) single-neutral-actions" at bounding box center [272, 110] width 73 height 22
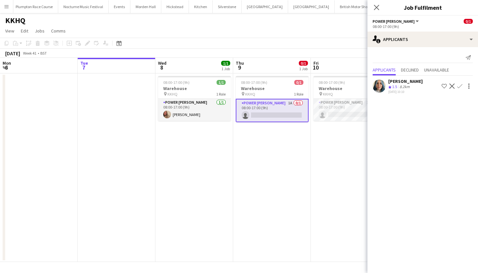
click at [461, 85] on app-icon "Confirm" at bounding box center [459, 85] width 5 height 5
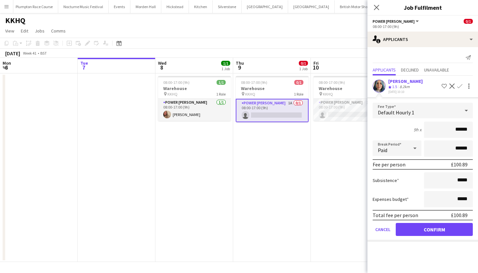
click at [438, 227] on button "Confirm" at bounding box center [433, 229] width 77 height 13
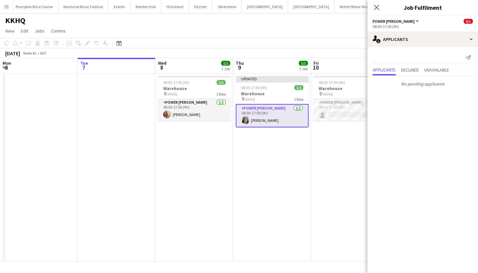
click at [294, 166] on app-date-cell "Updated 08:00-17:00 (9h) 1/1 Warehouse pin KKHQ 1 Role Power Porter 1/1 08:00-1…" at bounding box center [272, 167] width 78 height 188
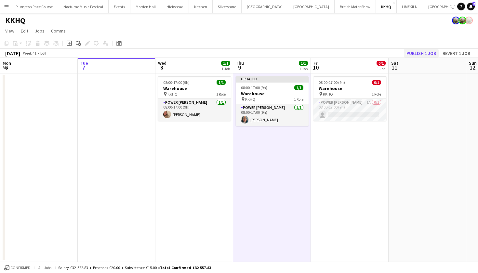
click at [427, 55] on button "Publish 1 job" at bounding box center [420, 53] width 35 height 8
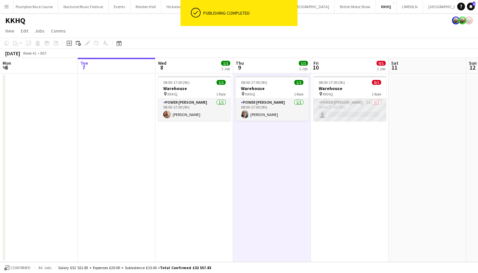
click at [346, 114] on app-card-role "Power Porter 1A 0/1 08:00-17:00 (9h) single-neutral-actions" at bounding box center [349, 110] width 73 height 22
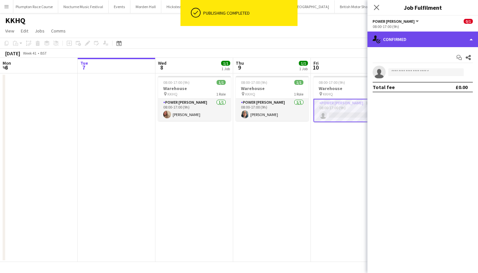
click at [443, 41] on div "single-neutral-actions-check-2 Confirmed" at bounding box center [422, 40] width 110 height 16
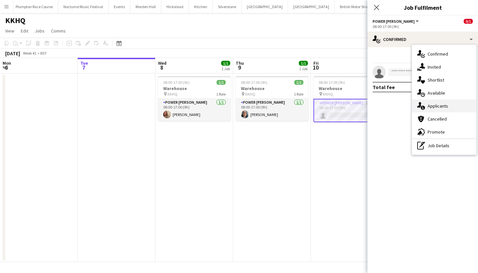
click at [439, 107] on span "Applicants" at bounding box center [437, 106] width 20 height 6
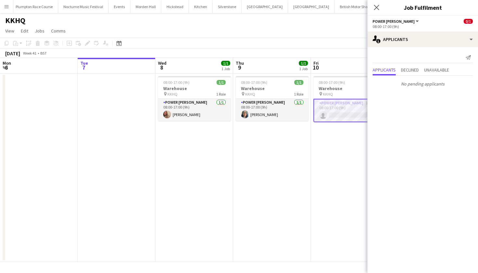
click at [346, 152] on app-date-cell "08:00-17:00 (9h) 0/1 Warehouse pin KKHQ 1 Role Power Porter 1A 0/1 08:00-17:00 …" at bounding box center [350, 167] width 78 height 188
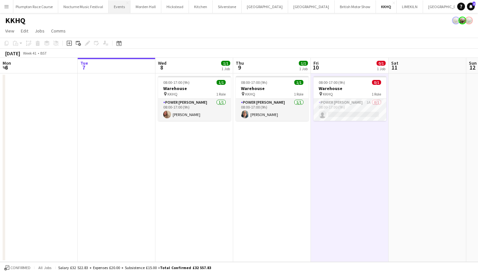
click at [108, 10] on button "Events Close" at bounding box center [119, 6] width 22 height 13
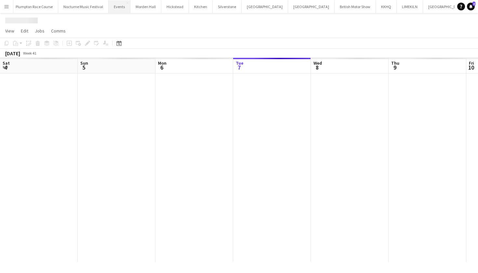
scroll to position [0, 155]
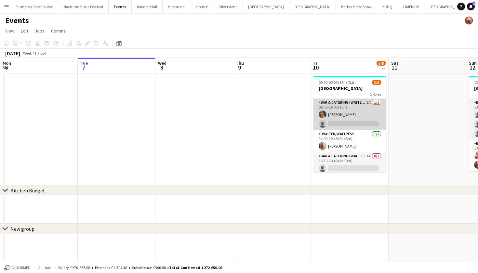
click at [348, 108] on app-card-role "Bar & Catering (Waiter / waitress) 3A 1/2 09:00-19:00 (10h) Jessica Platt singl…" at bounding box center [349, 115] width 73 height 32
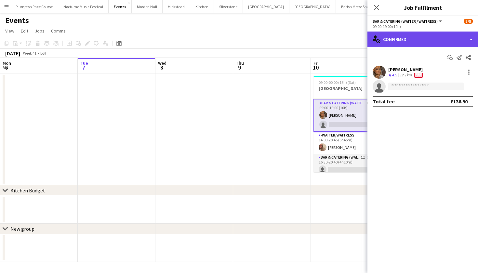
click at [409, 40] on div "single-neutral-actions-check-2 Confirmed" at bounding box center [422, 40] width 110 height 16
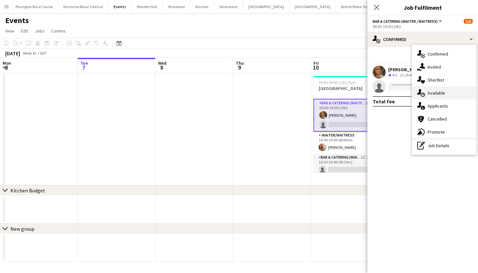
click at [434, 91] on span "Available" at bounding box center [436, 93] width 18 height 6
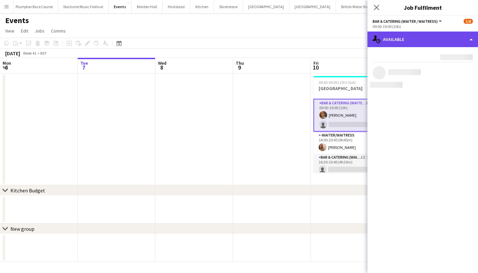
click at [413, 42] on div "single-neutral-actions-upload Available" at bounding box center [422, 40] width 110 height 16
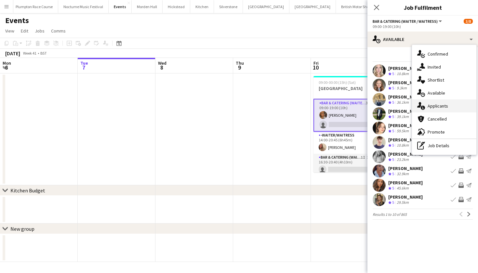
click at [441, 106] on span "Applicants" at bounding box center [437, 106] width 20 height 6
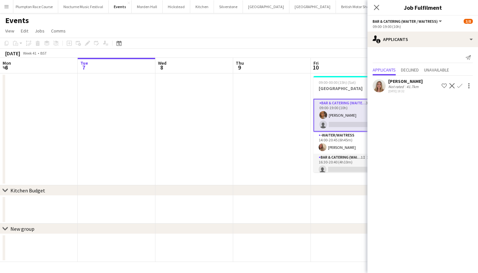
click at [459, 87] on app-icon "Confirm" at bounding box center [459, 85] width 5 height 5
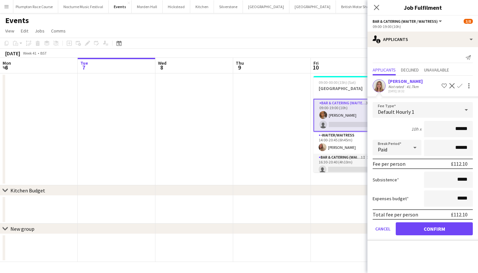
click at [439, 232] on button "Confirm" at bounding box center [433, 228] width 77 height 13
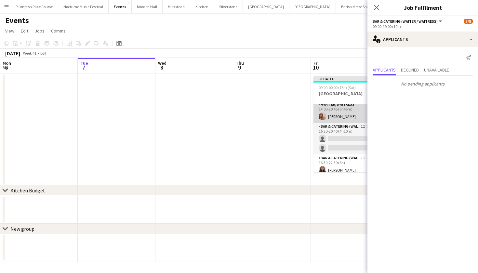
scroll to position [46, 0]
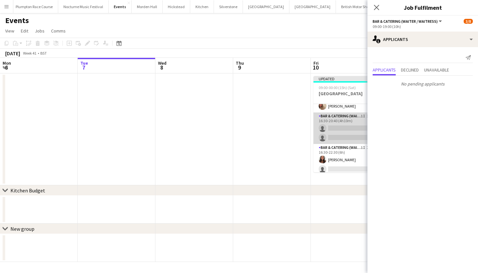
click at [334, 123] on app-card-role "Bar & Catering (Waiter / waitress) 1I 1A 0/2 16:30-20:40 (4h10m) single-neutral…" at bounding box center [349, 128] width 73 height 32
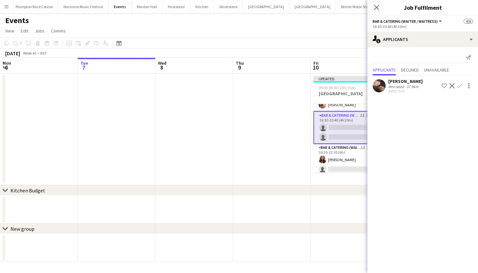
click at [460, 87] on app-icon "Confirm" at bounding box center [459, 85] width 5 height 5
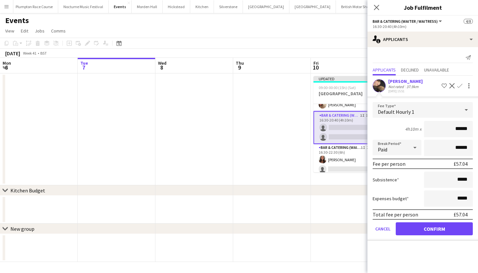
click at [438, 228] on button "Confirm" at bounding box center [433, 228] width 77 height 13
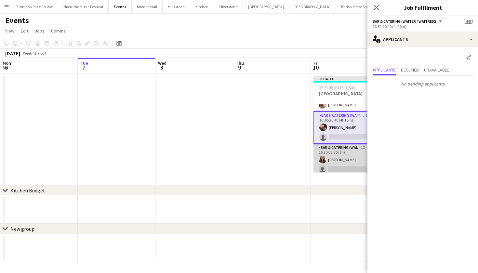
click at [350, 166] on app-card-role "Bar & Catering (Waiter / waitress) 1I 2A 1/2 16:30-22:30 (6h) Ella Gallini sing…" at bounding box center [349, 160] width 73 height 32
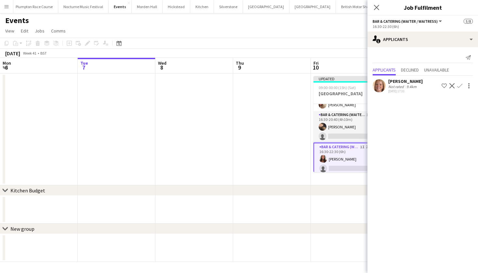
click at [460, 85] on app-icon "Confirm" at bounding box center [459, 85] width 5 height 5
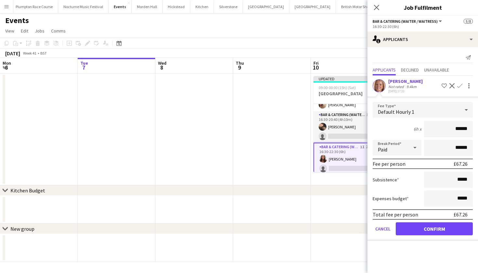
click at [437, 229] on button "Confirm" at bounding box center [433, 228] width 77 height 13
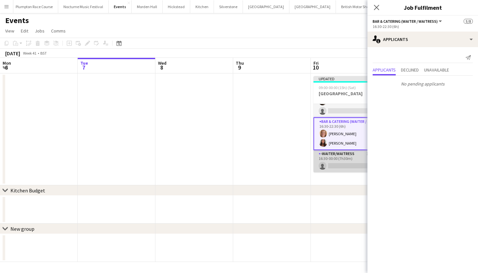
scroll to position [72, 0]
click at [336, 164] on app-card-role "-Waiter/Waitress 1A 0/1 16:30-00:00 (7h30m) single-neutral-actions" at bounding box center [349, 161] width 73 height 22
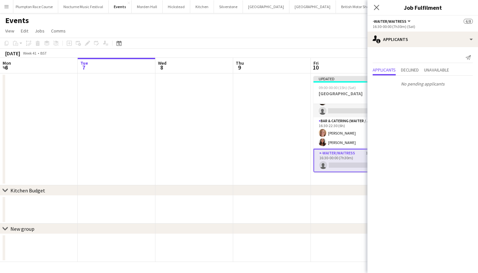
click at [269, 132] on app-date-cell at bounding box center [272, 129] width 78 height 112
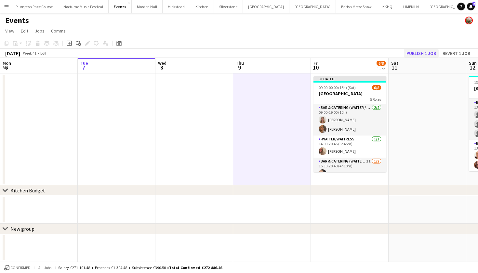
scroll to position [0, 0]
click at [428, 52] on button "Publish 1 job" at bounding box center [420, 53] width 35 height 8
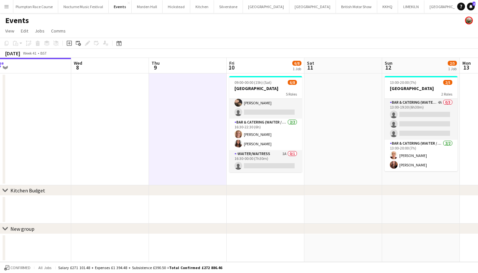
scroll to position [0, 242]
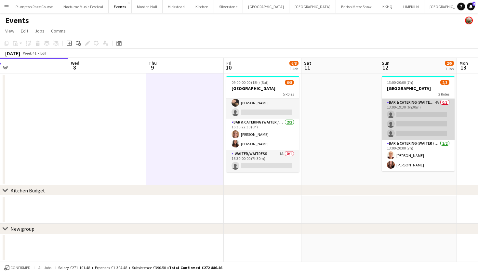
click at [405, 116] on app-card-role "Bar & Catering (Waiter / waitress) 4A 0/3 13:00-19:30 (6h30m) single-neutral-ac…" at bounding box center [417, 119] width 73 height 41
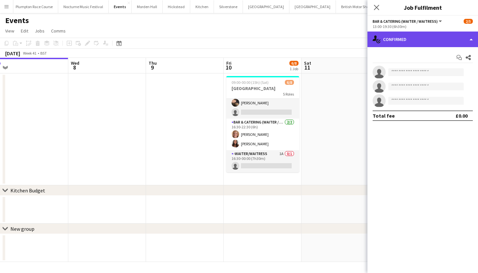
click at [421, 40] on div "single-neutral-actions-check-2 Confirmed" at bounding box center [422, 40] width 110 height 16
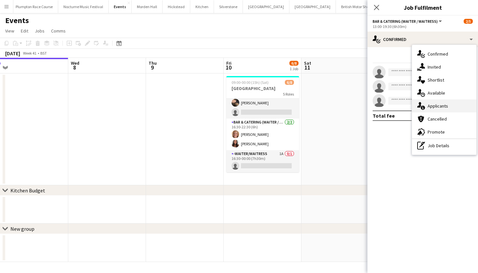
click at [435, 109] on div "single-neutral-actions-information Applicants" at bounding box center [444, 105] width 64 height 13
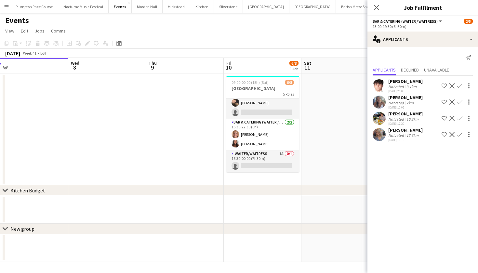
click at [461, 135] on app-icon "Confirm" at bounding box center [459, 134] width 5 height 5
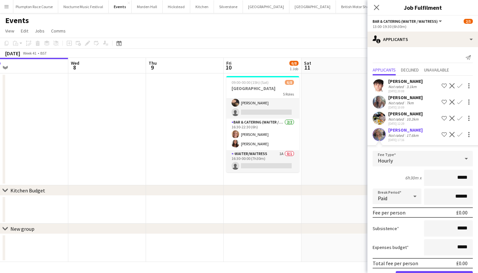
click at [438, 273] on button "Confirm" at bounding box center [433, 277] width 77 height 13
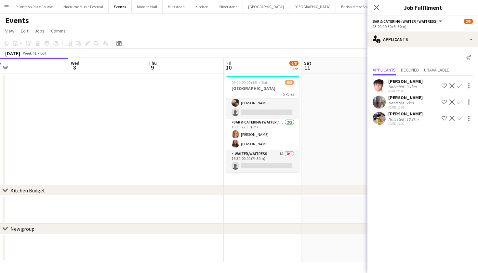
click at [461, 120] on app-icon "Confirm" at bounding box center [459, 118] width 5 height 5
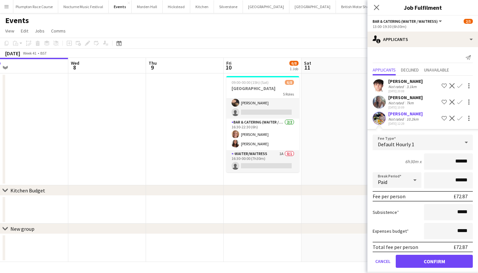
click at [441, 265] on button "Confirm" at bounding box center [433, 261] width 77 height 13
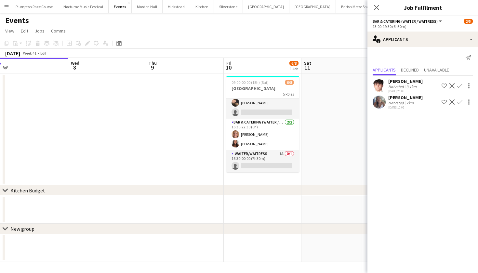
click at [462, 101] on app-icon "Confirm" at bounding box center [459, 101] width 5 height 5
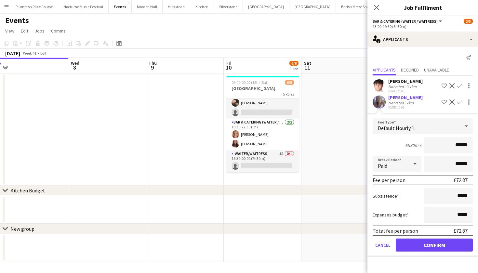
click at [442, 248] on button "Confirm" at bounding box center [433, 244] width 77 height 13
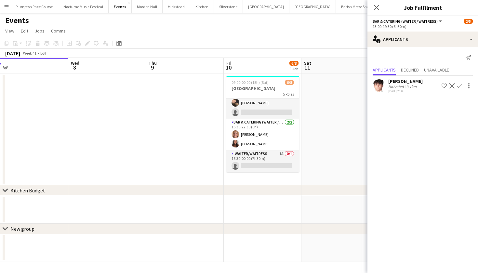
click at [459, 86] on app-icon "Confirm" at bounding box center [459, 85] width 5 height 5
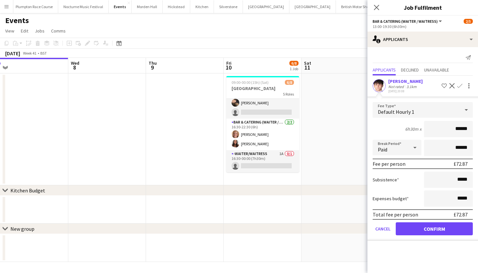
click at [447, 229] on button "Confirm" at bounding box center [433, 228] width 77 height 13
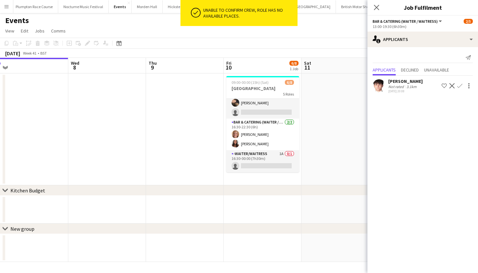
click at [346, 144] on app-date-cell at bounding box center [340, 129] width 78 height 112
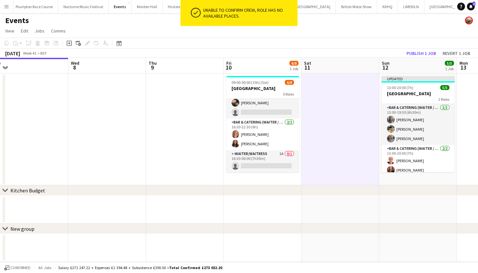
scroll to position [0, 0]
click at [415, 52] on button "Publish 1 job" at bounding box center [420, 53] width 35 height 8
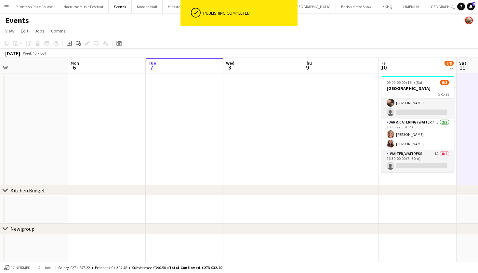
scroll to position [0, 151]
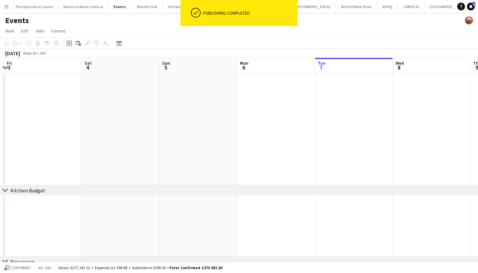
click at [5, 4] on app-icon "Menu" at bounding box center [6, 6] width 5 height 5
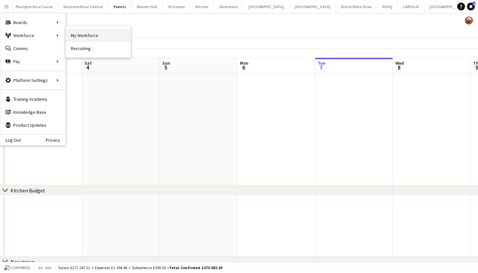
click at [70, 36] on link "My Workforce" at bounding box center [98, 35] width 65 height 13
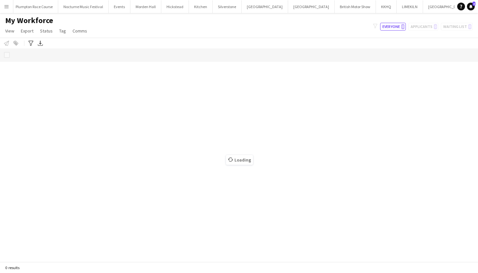
click at [8, 6] on app-icon "Menu" at bounding box center [6, 6] width 5 height 5
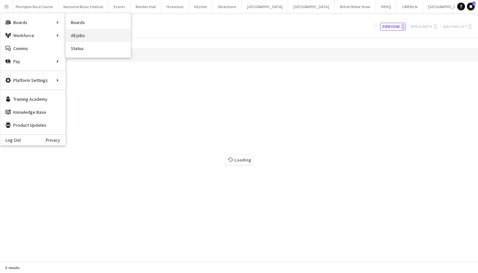
click at [75, 35] on link "All jobs" at bounding box center [98, 35] width 65 height 13
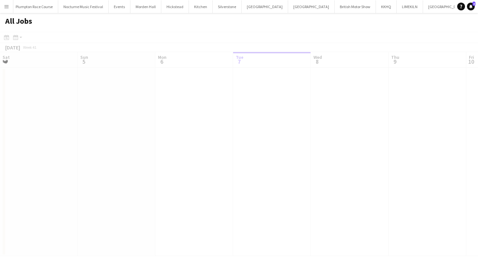
scroll to position [0, 155]
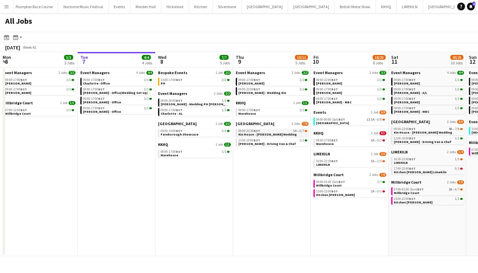
click at [291, 134] on link "09:00-22:30 BST 1A • 6/7 Kin House - Rankin Wedding" at bounding box center [272, 132] width 69 height 7
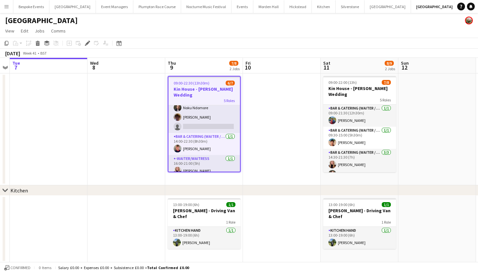
scroll to position [57, 0]
click at [203, 118] on app-card-role "Bar & Catering (Waiter / waitress) 1A [DATE] 13:30-21:30 (8h) Noku Ndomore [PER…" at bounding box center [203, 112] width 71 height 41
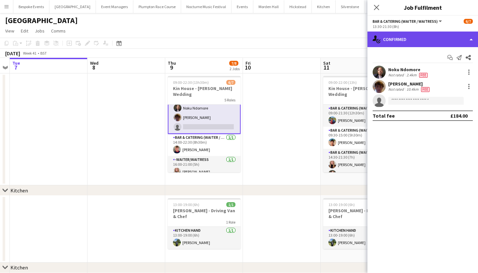
click at [456, 41] on div "single-neutral-actions-check-2 Confirmed" at bounding box center [422, 40] width 110 height 16
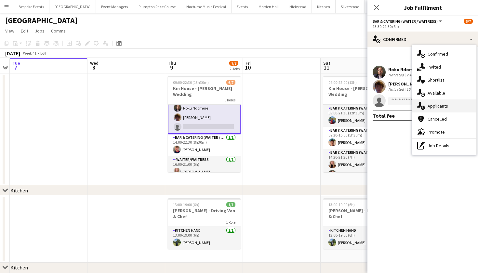
click at [454, 109] on div "single-neutral-actions-information Applicants" at bounding box center [444, 105] width 64 height 13
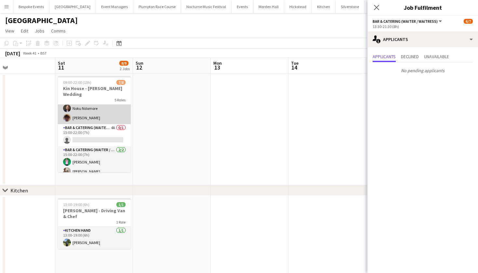
scroll to position [65, 0]
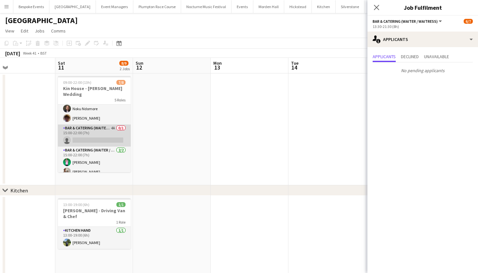
click at [92, 126] on app-card-role "Bar & Catering (Waiter / waitress) 4A 0/1 15:00-22:00 (7h) single-neutral-actio…" at bounding box center [94, 135] width 73 height 22
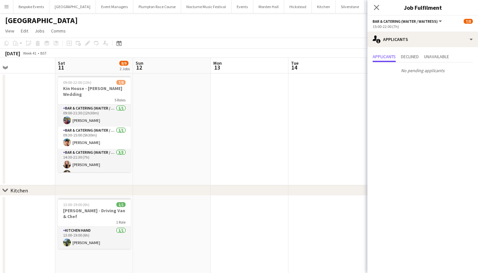
scroll to position [0, 0]
click at [152, 159] on app-date-cell at bounding box center [172, 129] width 78 height 112
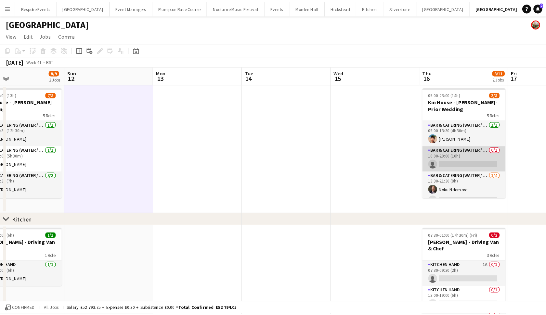
scroll to position [0, 254]
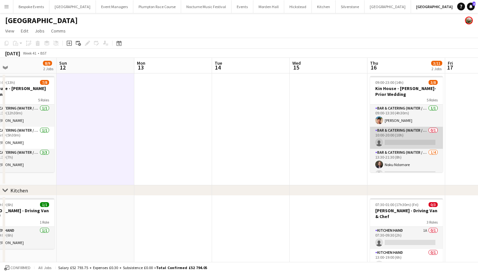
click at [414, 134] on app-card-role "Bar & Catering (Waiter / waitress) 0/1 10:00-20:00 (10h) single-neutral-actions" at bounding box center [406, 138] width 73 height 22
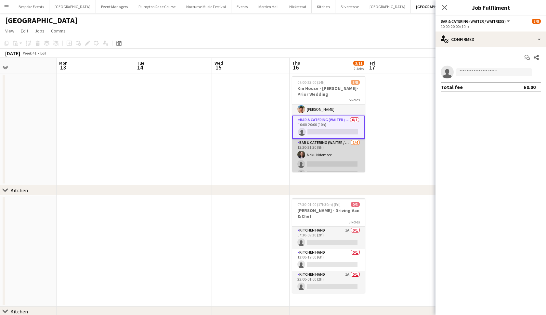
scroll to position [11, 0]
click at [7, 7] on app-icon "Menu" at bounding box center [6, 6] width 5 height 5
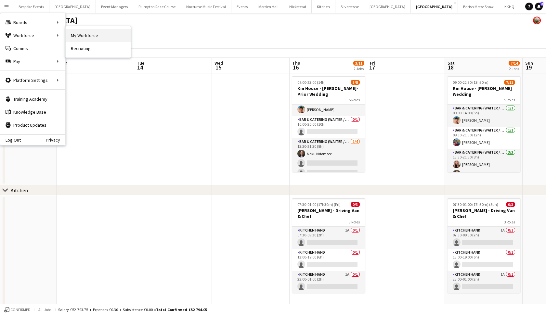
click at [80, 32] on link "My Workforce" at bounding box center [98, 35] width 65 height 13
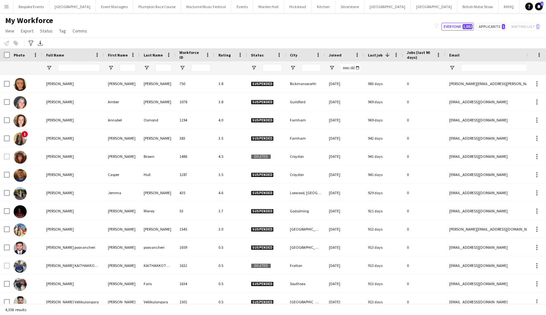
click at [4, 7] on app-icon "Menu" at bounding box center [6, 6] width 5 height 5
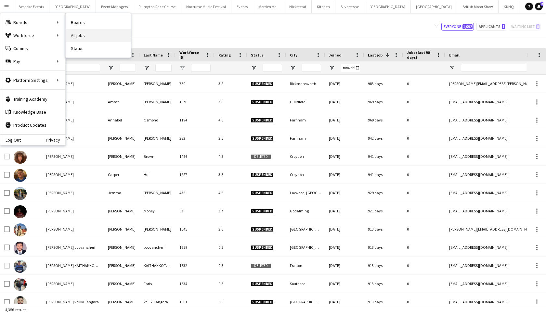
click at [79, 32] on link "All jobs" at bounding box center [98, 35] width 65 height 13
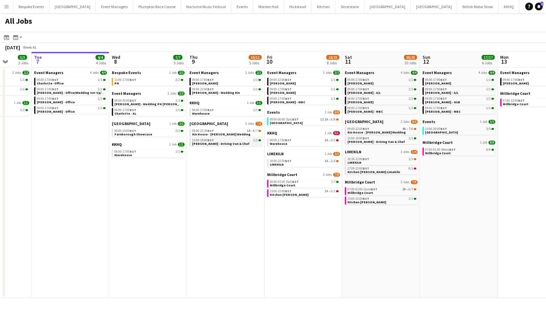
scroll to position [0, 203]
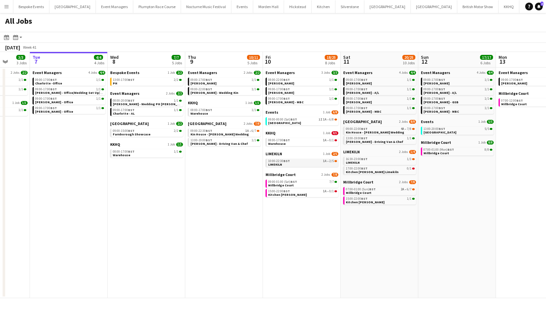
click at [310, 162] on div "10:00-22:30 BST 1A • 2/5" at bounding box center [302, 160] width 69 height 3
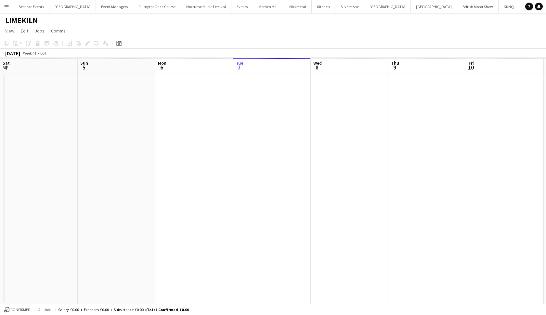
scroll to position [0, 223]
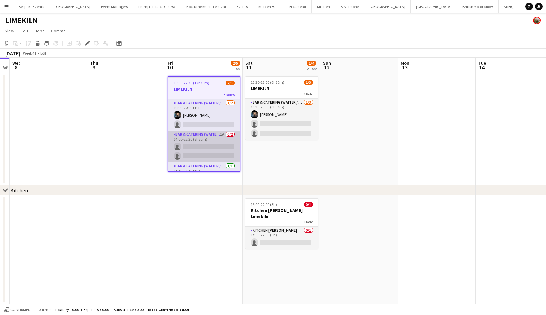
click at [201, 147] on app-card-role "Bar & Catering (Waiter / waitress) 1A 0/2 14:00-22:30 (8h30m) single-neutral-ac…" at bounding box center [203, 147] width 71 height 32
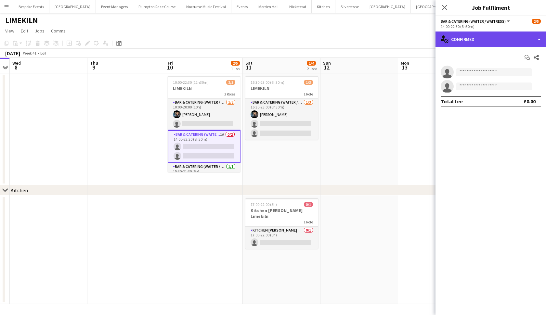
click at [477, 39] on div "single-neutral-actions-check-2 Confirmed" at bounding box center [490, 40] width 110 height 16
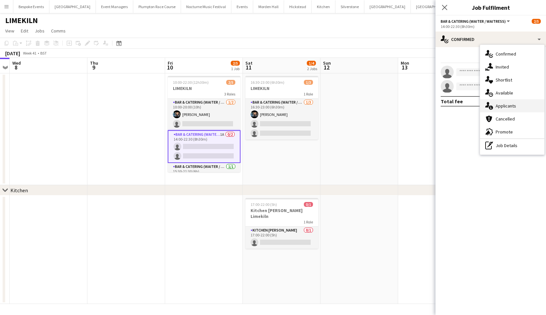
click at [501, 108] on span "Applicants" at bounding box center [505, 106] width 20 height 6
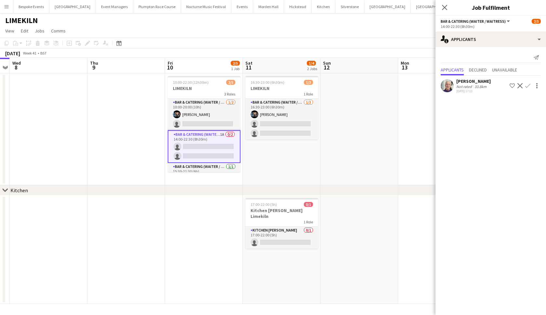
click at [527, 86] on app-icon "Confirm" at bounding box center [527, 85] width 5 height 5
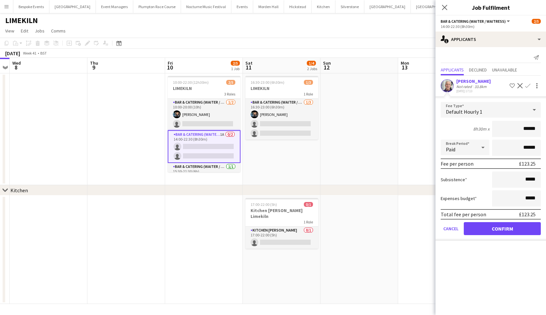
click at [502, 227] on button "Confirm" at bounding box center [502, 228] width 77 height 13
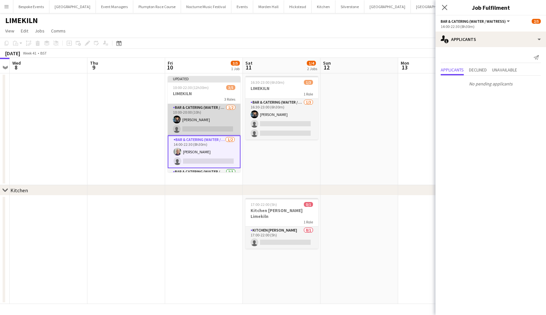
click at [202, 128] on app-card-role "Bar & Catering (Waiter / waitress) 1/2 10:00-20:00 (10h) Lydia Cameron single-n…" at bounding box center [204, 120] width 73 height 32
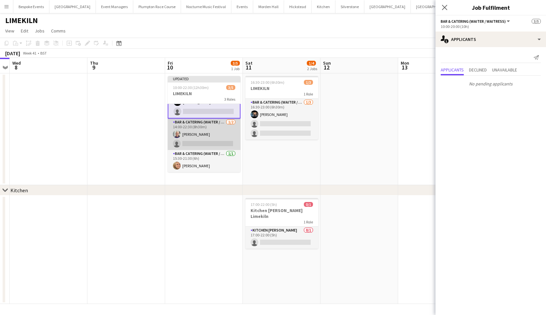
click at [203, 140] on app-card-role "Bar & Catering (Waiter / waitress) 1/2 14:00-22:30 (8h30m) Peter Gretton single…" at bounding box center [204, 135] width 73 height 32
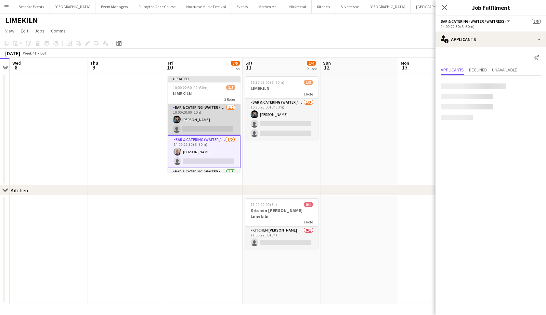
scroll to position [0, 0]
click at [207, 120] on app-card-role "Bar & Catering (Waiter / waitress) 1/2 10:00-20:00 (10h) Lydia Cameron single-n…" at bounding box center [204, 120] width 73 height 32
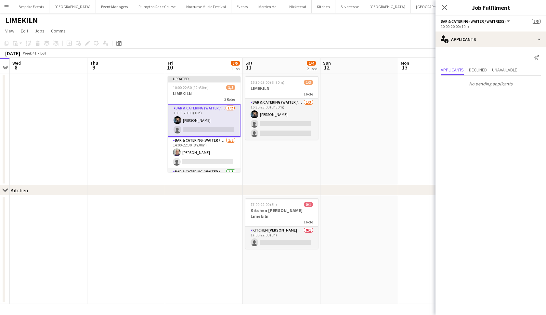
click at [8, 7] on app-icon "Menu" at bounding box center [6, 6] width 5 height 5
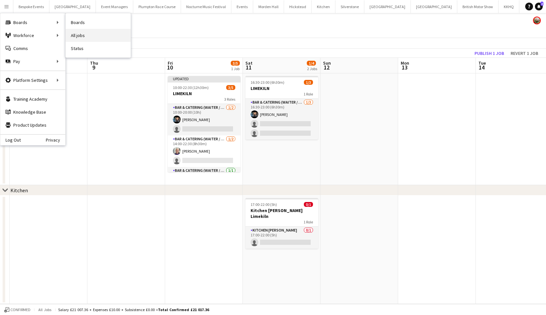
click at [78, 35] on link "All jobs" at bounding box center [98, 35] width 65 height 13
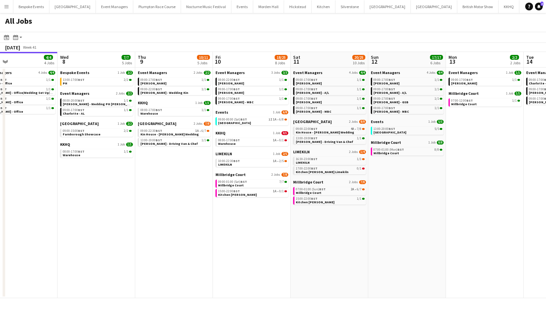
scroll to position [0, 254]
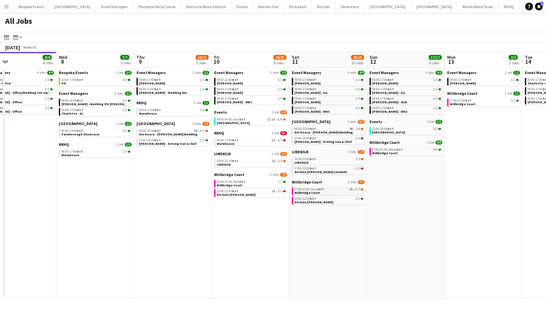
click at [336, 189] on div "07:00-01:00 (Sun) BST 2A • 6/7" at bounding box center [328, 189] width 69 height 3
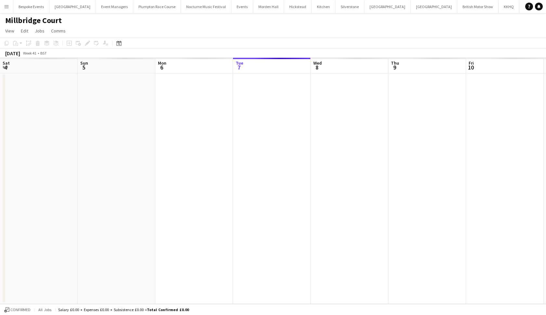
scroll to position [0, 223]
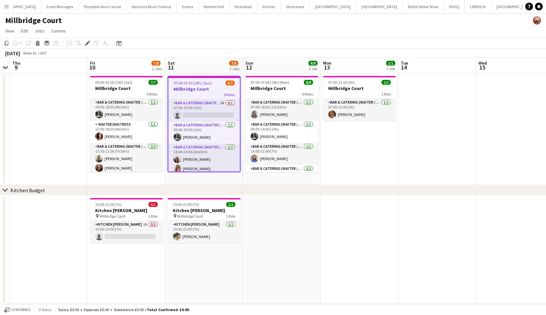
click at [180, 107] on app-card-role "Bar & Catering (Waiter / waitress) 2A 0/1 07:00-19:00 (12h) single-neutral-acti…" at bounding box center [203, 110] width 71 height 22
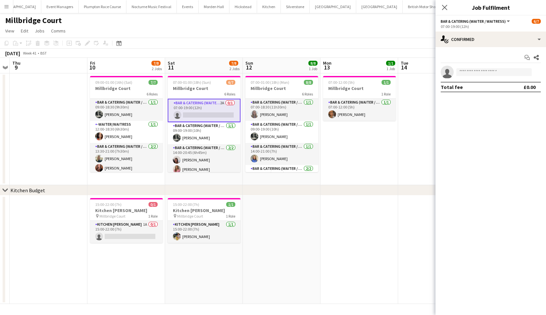
scroll to position [0, 0]
click at [215, 117] on app-card-role "Bar & Catering (Waiter / waitress) 2A 0/1 07:00-19:00 (12h) single-neutral-acti…" at bounding box center [204, 110] width 73 height 23
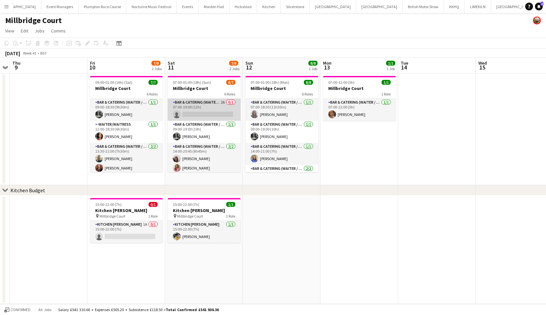
click at [215, 117] on app-card-role "Bar & Catering (Waiter / waitress) 2A 0/1 07:00-19:00 (12h) single-neutral-acti…" at bounding box center [204, 110] width 73 height 22
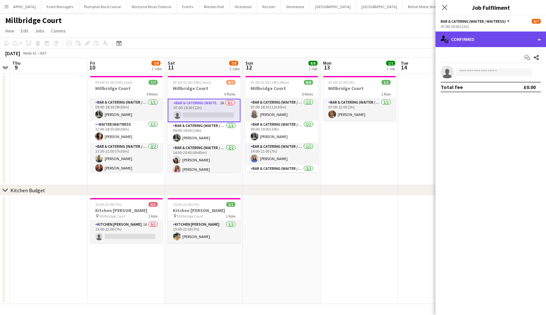
click at [475, 39] on div "single-neutral-actions-check-2 Confirmed" at bounding box center [490, 40] width 110 height 16
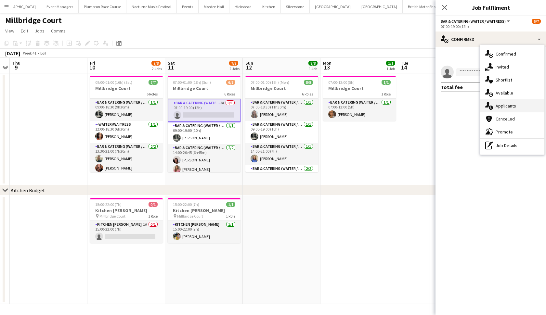
click at [508, 107] on span "Applicants" at bounding box center [505, 106] width 20 height 6
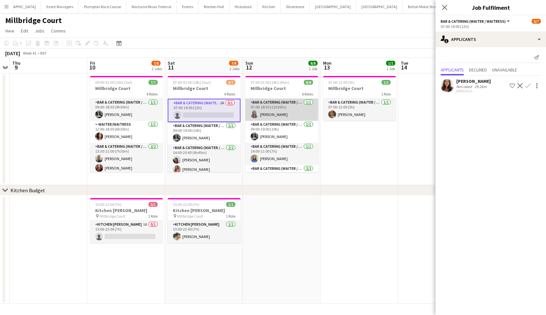
click at [288, 112] on app-card-role "Bar & Catering (Waiter / waitress) [DATE] 07:00-18:30 (11h30m) [PERSON_NAME]" at bounding box center [281, 110] width 73 height 22
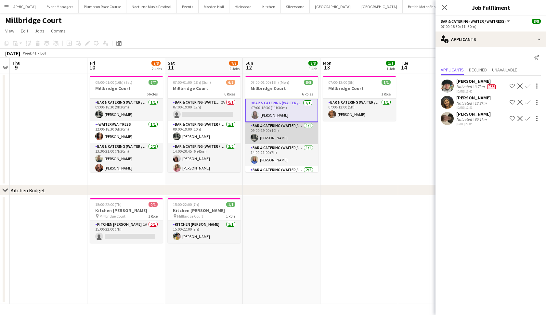
click at [286, 134] on app-card-role "Bar & Catering (Waiter / waitress) 1/1 09:00-19:00 (10h) Molly Middlehurst" at bounding box center [281, 133] width 73 height 22
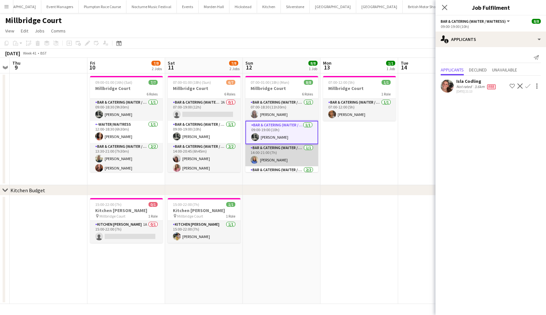
click at [286, 154] on app-card-role "Bar & Catering (Waiter / waitress) 1/1 14:00-21:00 (7h) Helena Lorenzen" at bounding box center [281, 155] width 73 height 22
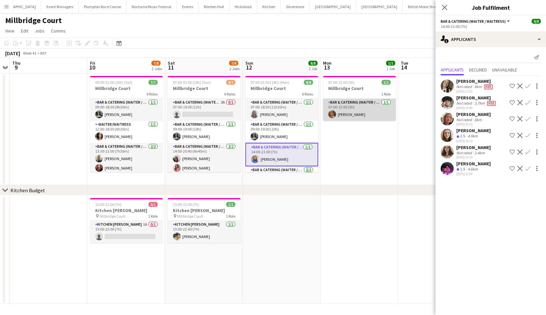
click at [344, 100] on app-card-role "Bar & Catering (Waiter / waitress) 1/1 07:00-12:00 (5h) Jessica Platt" at bounding box center [359, 110] width 73 height 22
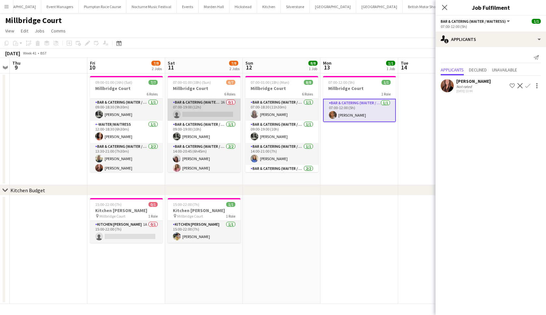
click at [211, 116] on app-card-role "Bar & Catering (Waiter / waitress) 2A 0/1 07:00-19:00 (12h) single-neutral-acti…" at bounding box center [204, 110] width 73 height 22
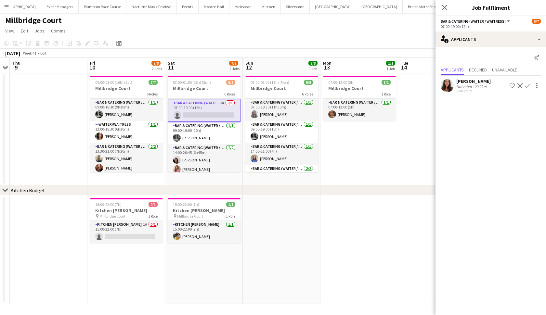
click at [453, 82] on div at bounding box center [446, 85] width 13 height 13
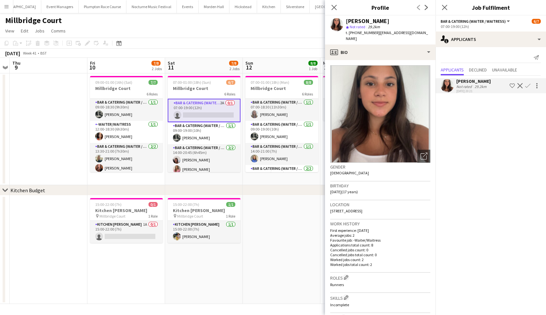
click at [108, 27] on app-page-menu "View Day view expanded Day view collapsed Month view Date picker Jump to today …" at bounding box center [273, 31] width 546 height 12
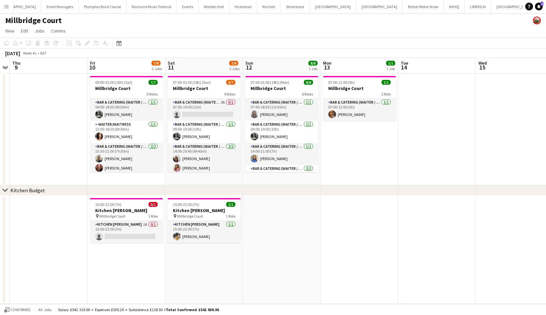
click at [5, 5] on app-icon "Menu" at bounding box center [6, 6] width 5 height 5
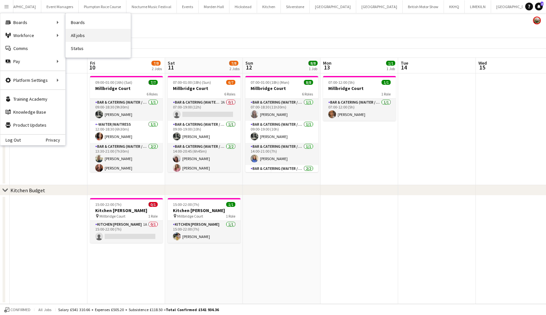
click at [79, 37] on link "All jobs" at bounding box center [98, 35] width 65 height 13
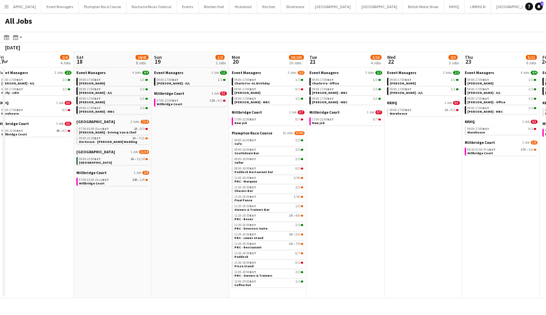
scroll to position [0, 185]
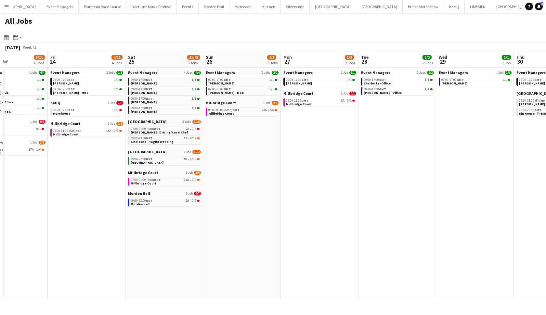
click at [114, 203] on app-date-cell "Event Managers 2 Jobs 2/2 09:00-17:00 BST 1/1 Gina - Lieu Day 09:00-17:00 BST 1…" at bounding box center [87, 183] width 78 height 231
click at [119, 184] on app-date-cell "Event Managers 2 Jobs 2/2 09:00-17:00 BST 1/1 Gina - Lieu Day 09:00-17:00 BST 1…" at bounding box center [87, 183] width 78 height 231
click at [242, 137] on app-date-cell "Event Managers 2 Jobs 2/2 09:00-17:00 GMT 1/1 Magda - Froyle 09:00-17:00 GMT 1/…" at bounding box center [242, 183] width 78 height 231
click at [124, 161] on app-date-cell "Event Managers 2 Jobs 2/2 09:00-17:00 BST 1/1 Gina - Lieu Day 09:00-17:00 BST 1…" at bounding box center [87, 183] width 78 height 231
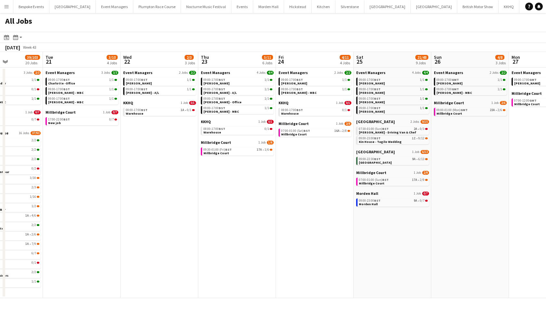
scroll to position [0, 269]
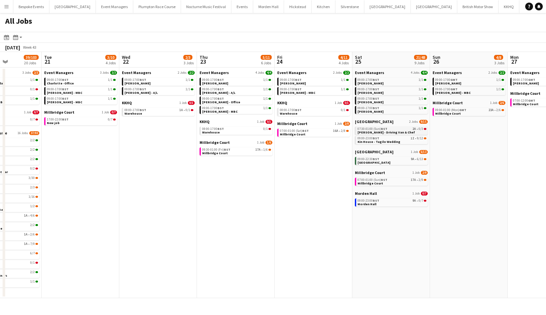
click at [388, 134] on span "[PERSON_NAME] - Driving Van & Chef" at bounding box center [385, 132] width 57 height 4
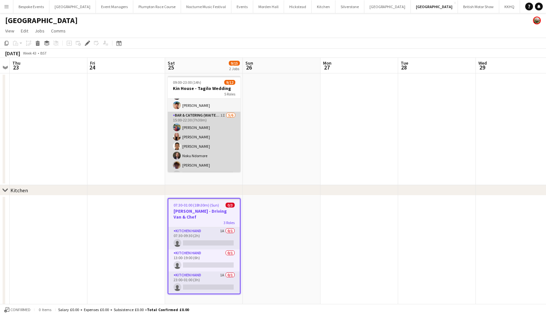
scroll to position [83, 0]
click at [192, 144] on app-card-role "Bar & Catering (Waiter / waitress) 1I [DATE] 15:00-22:30 (7h30m) [PERSON_NAME] …" at bounding box center [204, 135] width 73 height 69
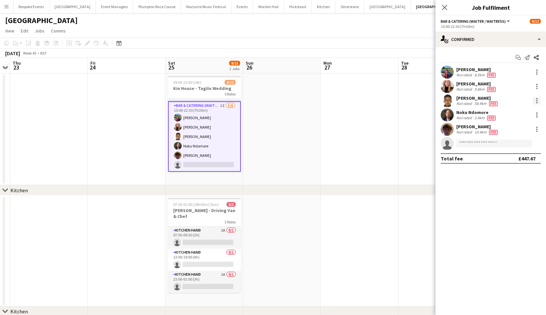
click at [536, 101] on div at bounding box center [536, 100] width 1 height 1
click at [512, 176] on span "Remove" at bounding box center [504, 175] width 19 height 6
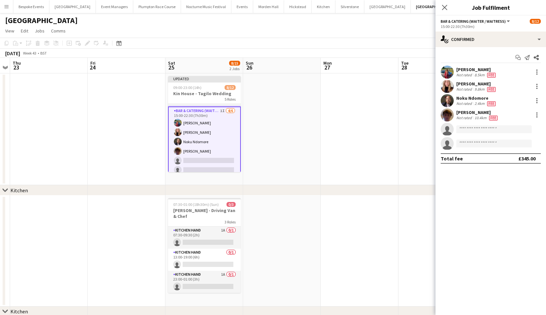
click at [362, 177] on app-date-cell at bounding box center [360, 129] width 78 height 112
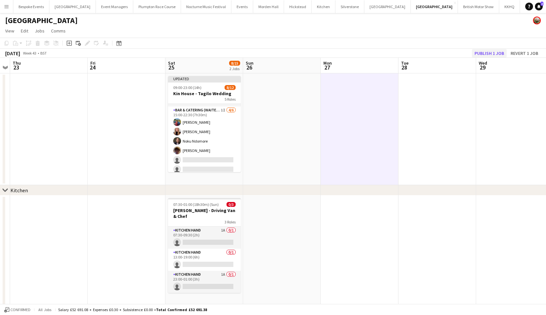
click at [492, 54] on button "Publish 1 job" at bounding box center [489, 53] width 35 height 8
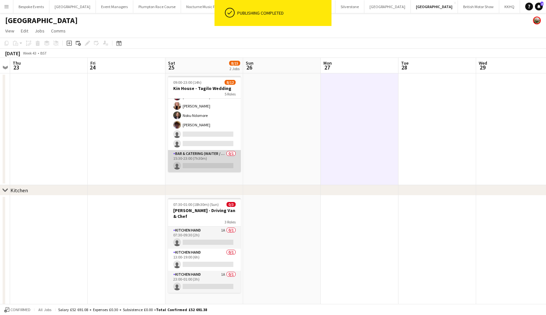
scroll to position [103, 0]
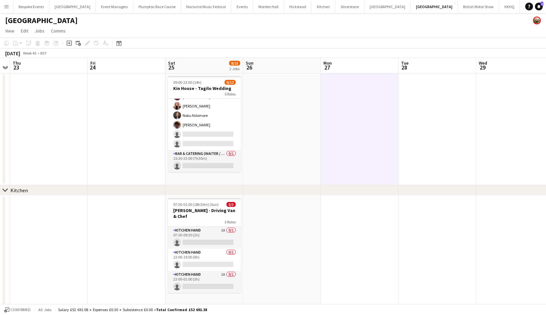
click at [7, 8] on app-icon "Menu" at bounding box center [6, 6] width 5 height 5
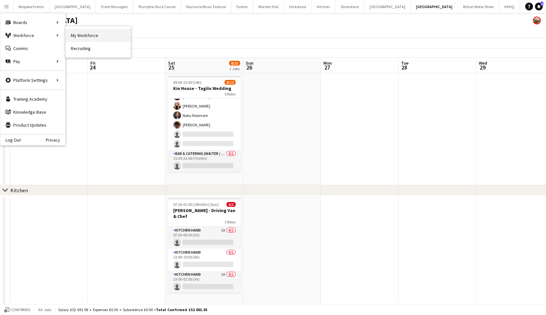
click at [80, 32] on link "My Workforce" at bounding box center [98, 35] width 65 height 13
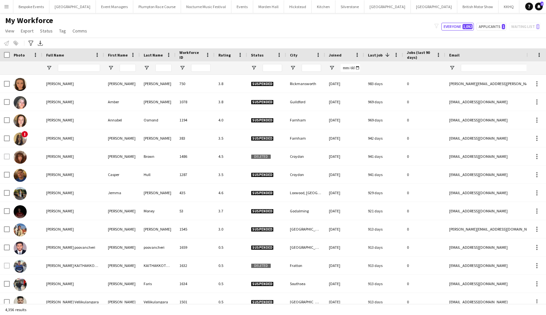
click at [7, 7] on app-icon "Menu" at bounding box center [6, 6] width 5 height 5
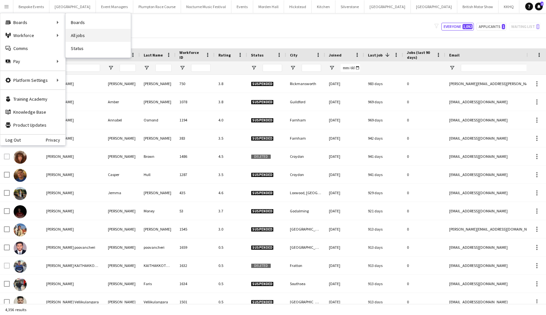
click at [76, 36] on link "All jobs" at bounding box center [98, 35] width 65 height 13
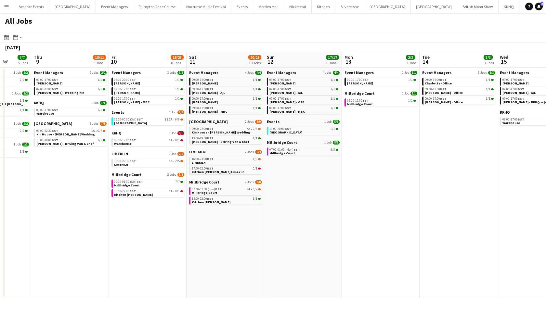
scroll to position [0, 234]
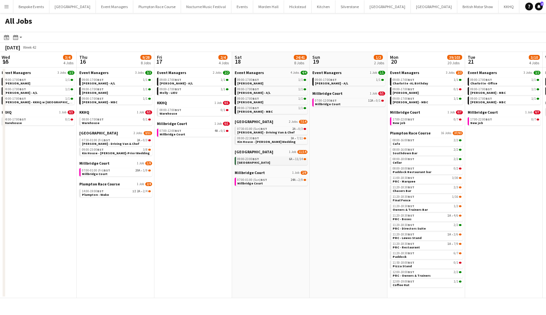
click at [306, 162] on app-brief-job-card "09:00-23:00 BST 6A • 11/14 Micklefield Hall" at bounding box center [271, 161] width 73 height 8
click at [307, 162] on app-brief-job-card "09:00-23:00 BST 6A • 11/14 Micklefield Hall" at bounding box center [271, 161] width 73 height 8
click at [290, 161] on span "6A" at bounding box center [291, 159] width 4 height 3
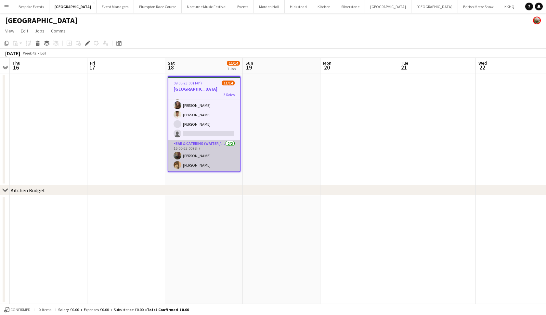
scroll to position [98, 0]
click at [197, 164] on app-card-role "Bar & Catering (Waiter / waitress) [DATE] 15:00-23:00 (8h) [PERSON_NAME] [PERSO…" at bounding box center [203, 156] width 71 height 32
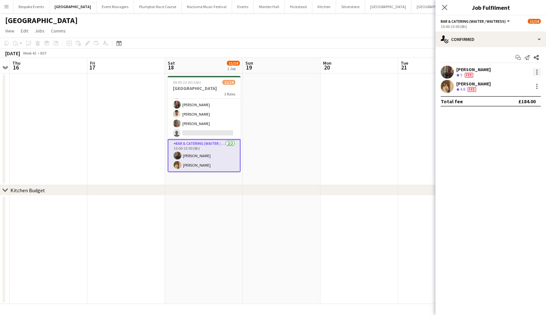
click at [537, 73] on div at bounding box center [537, 72] width 8 height 8
click at [514, 146] on span "Remove" at bounding box center [504, 147] width 19 height 6
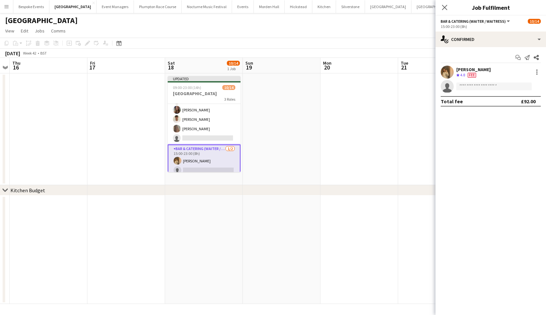
click at [272, 182] on app-date-cell at bounding box center [282, 129] width 78 height 112
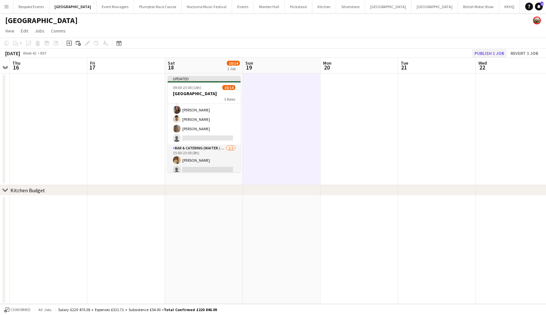
click at [493, 53] on button "Publish 1 job" at bounding box center [489, 53] width 35 height 8
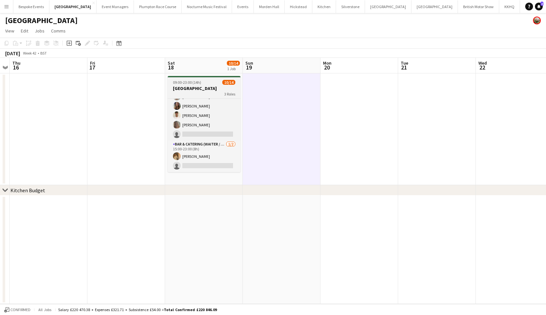
scroll to position [96, 0]
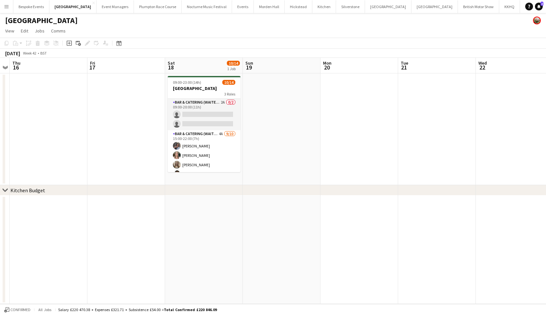
click at [213, 115] on app-card-role "Bar & Catering (Waiter / waitress) 2A 0/2 09:00-20:00 (11h) single-neutral-acti…" at bounding box center [204, 115] width 73 height 32
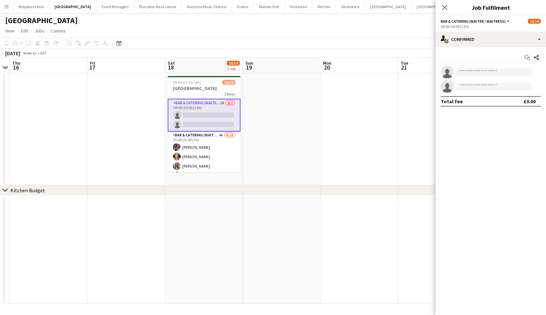
click at [5, 8] on app-icon "Menu" at bounding box center [6, 6] width 5 height 5
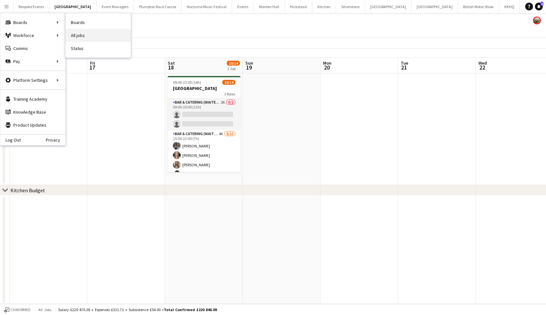
click at [74, 41] on link "All jobs" at bounding box center [98, 35] width 65 height 13
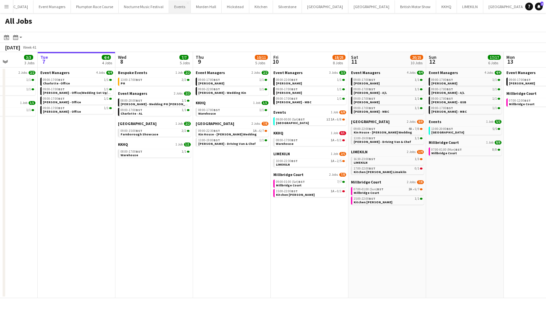
scroll to position [0, 62]
click at [93, 5] on button "Plumpton Race Course Close" at bounding box center [95, 6] width 48 height 13
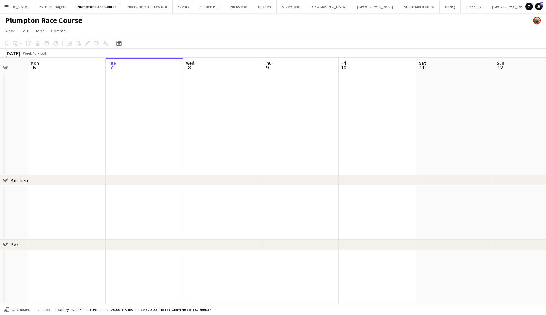
scroll to position [0, 203]
